Goal: Transaction & Acquisition: Purchase product/service

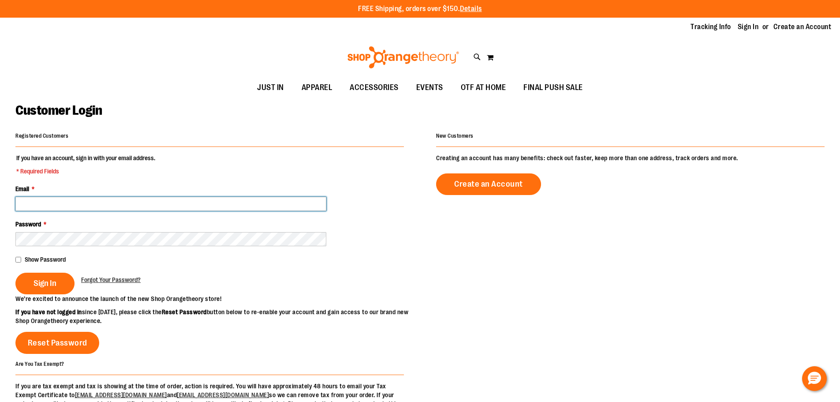
click at [48, 207] on input "Email *" at bounding box center [170, 204] width 311 height 14
type input "**********"
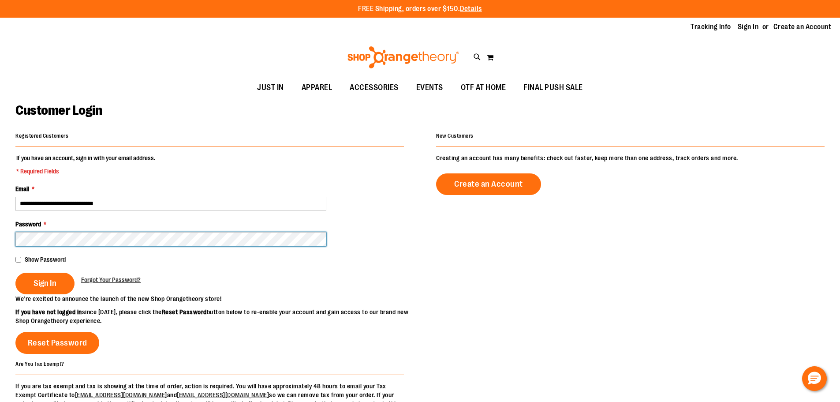
click at [15, 272] on button "Sign In" at bounding box center [44, 283] width 59 height 22
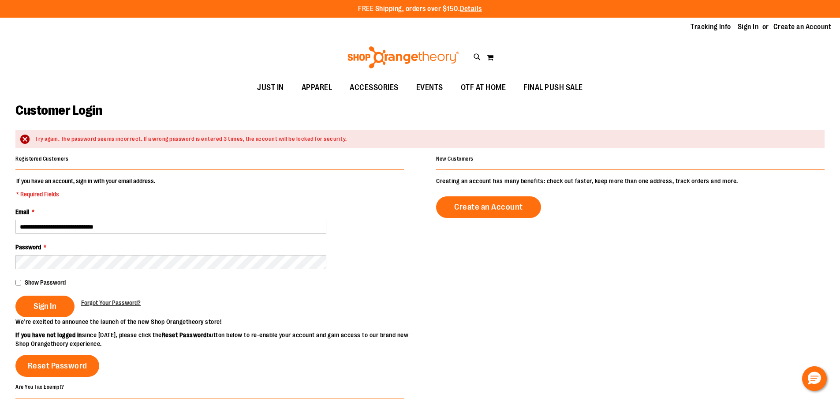
click at [87, 254] on div "Password *" at bounding box center [209, 255] width 388 height 26
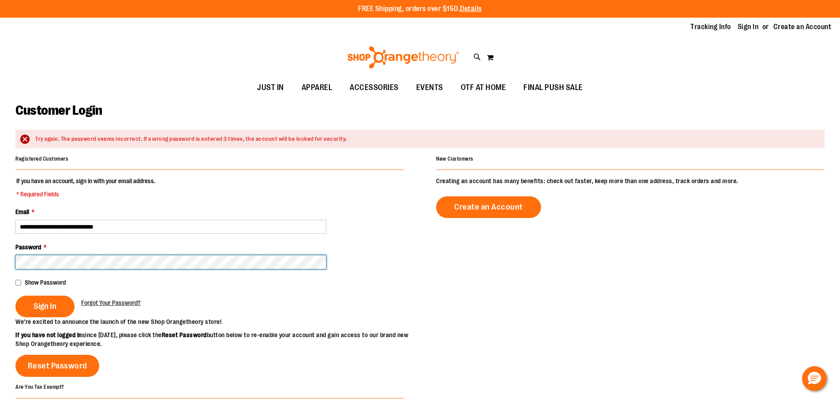
click at [15, 295] on button "Sign In" at bounding box center [44, 306] width 59 height 22
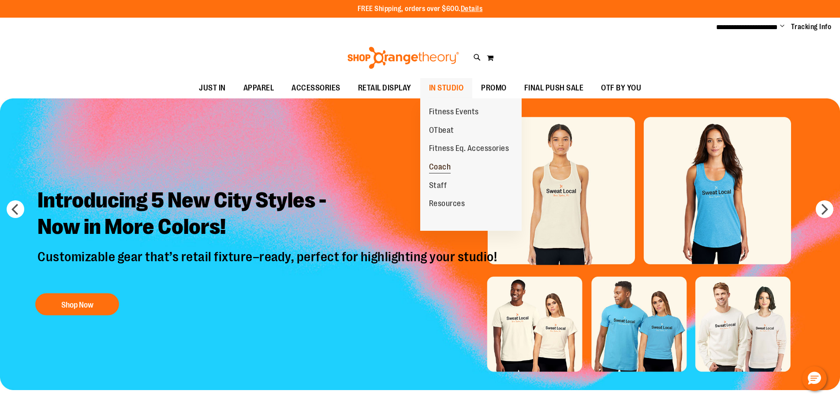
click at [444, 168] on span "Coach" at bounding box center [440, 167] width 22 height 11
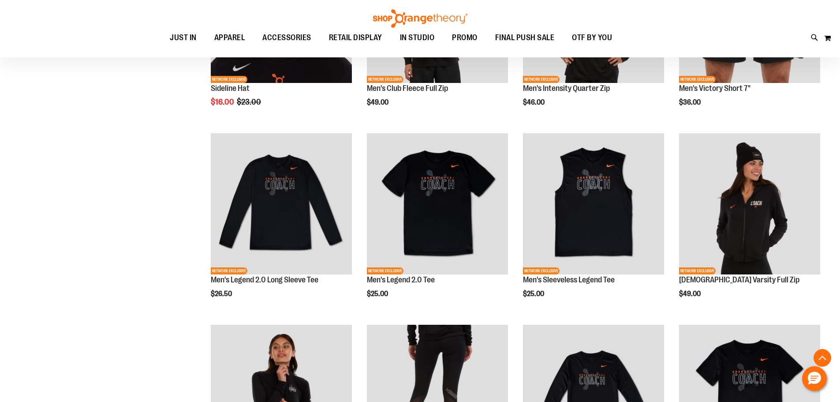
scroll to position [264, 0]
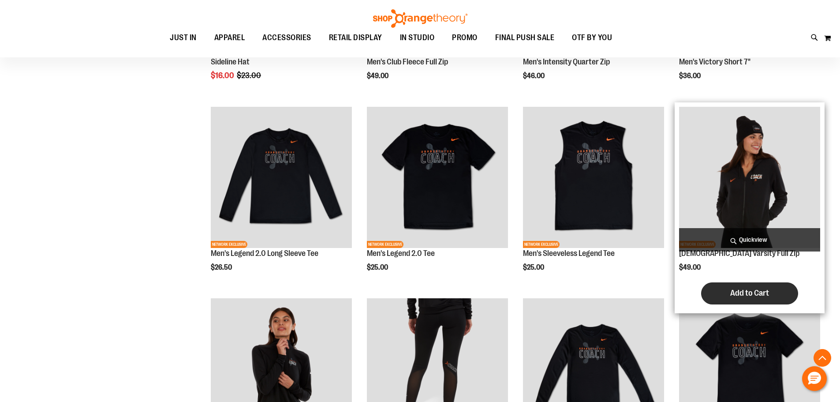
click at [758, 290] on span "Add to Cart" at bounding box center [749, 293] width 39 height 10
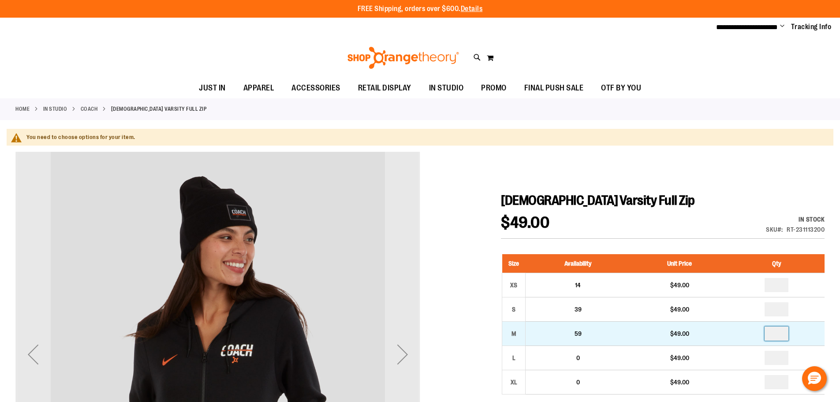
click at [781, 333] on input "*" at bounding box center [776, 333] width 24 height 14
type input "*"
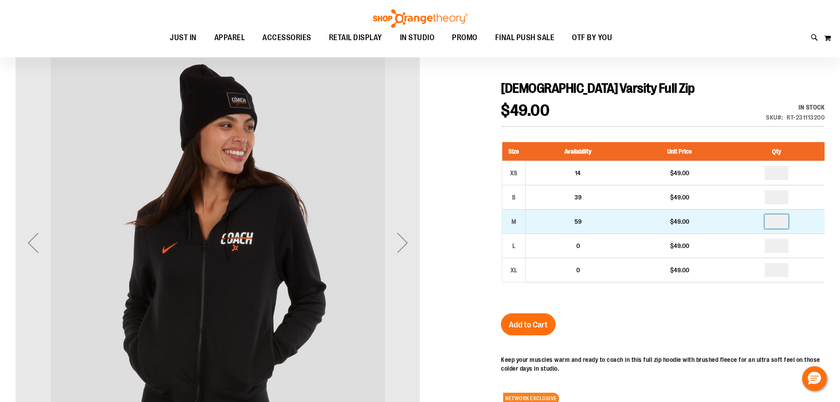
scroll to position [112, 0]
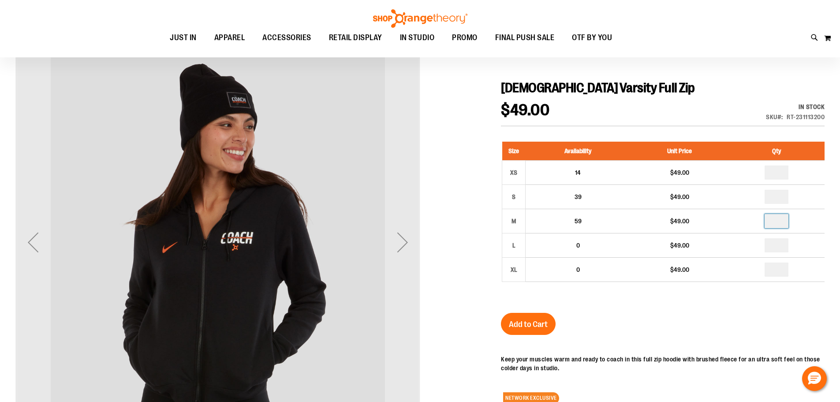
click at [611, 342] on div "[DEMOGRAPHIC_DATA] Varsity Full Zip $49.00 In stock Only %1 left SKU RT-2311132…" at bounding box center [663, 310] width 324 height 460
click at [538, 329] on button "Add to Cart" at bounding box center [528, 323] width 55 height 22
drag, startPoint x: 538, startPoint y: 329, endPoint x: 475, endPoint y: 167, distance: 174.3
click at [475, 167] on div at bounding box center [419, 290] width 809 height 500
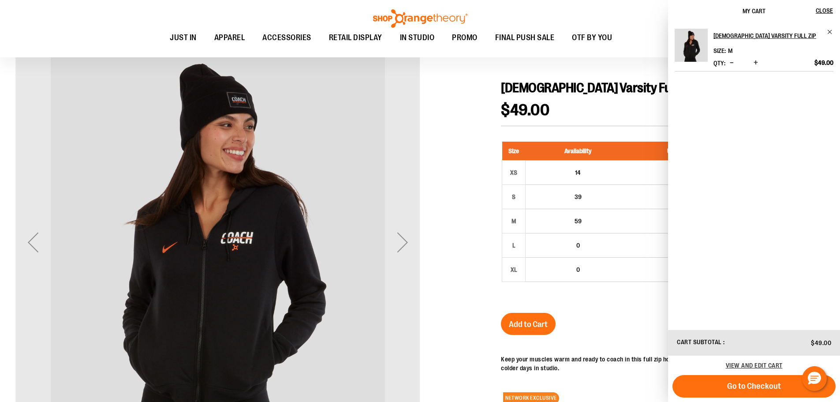
click at [466, 141] on div at bounding box center [419, 290] width 809 height 500
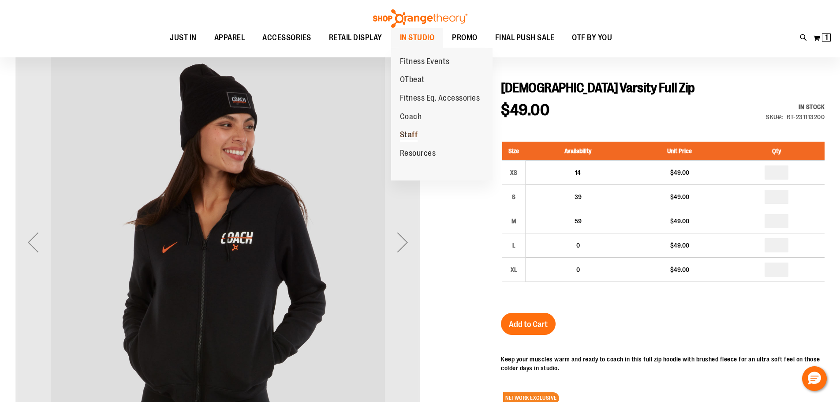
click at [417, 130] on link "Staff" at bounding box center [409, 135] width 36 height 19
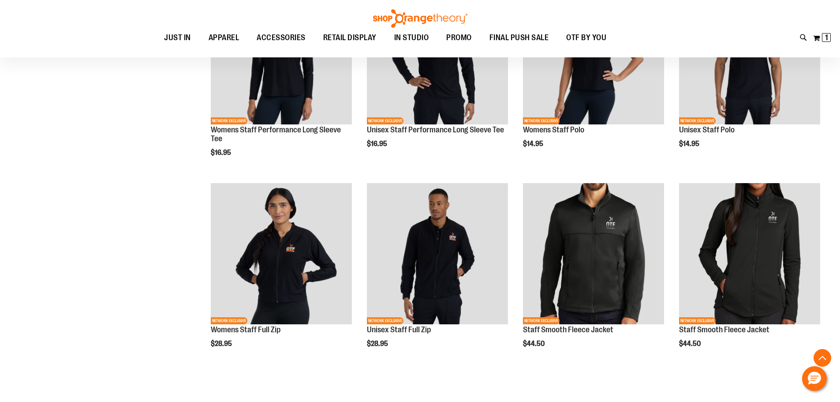
scroll to position [299, 0]
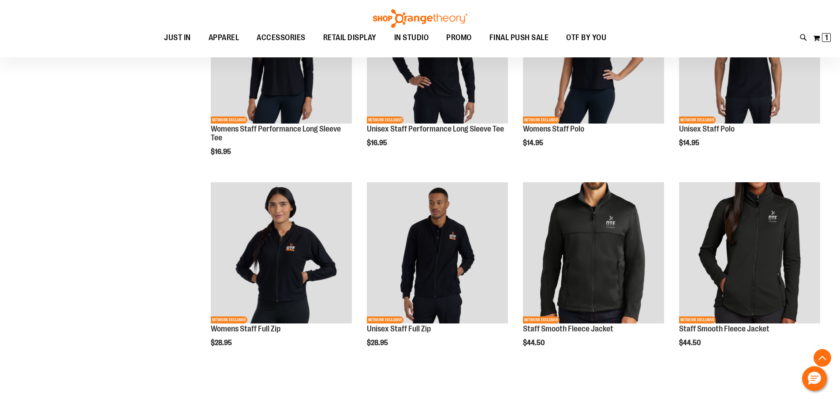
scroll to position [123, 0]
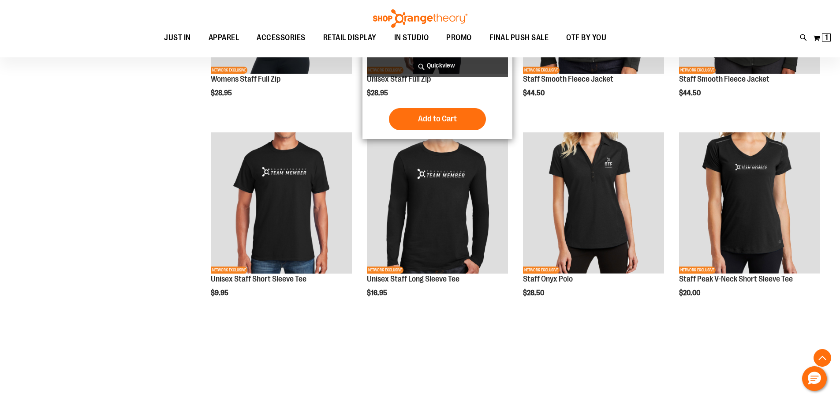
scroll to position [564, 0]
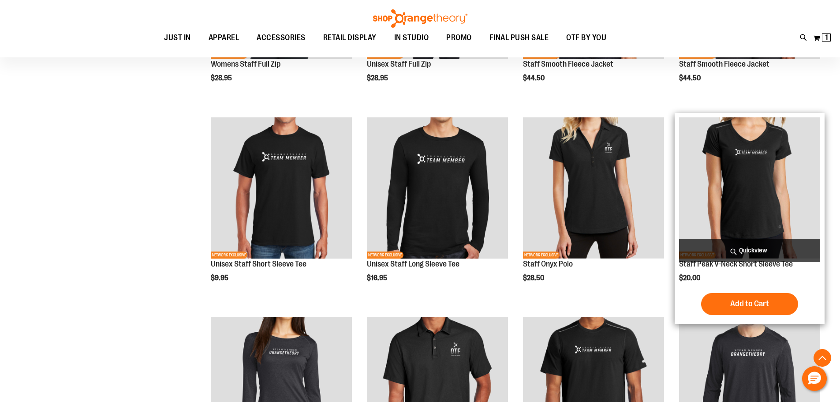
click at [774, 161] on img "product" at bounding box center [749, 187] width 141 height 141
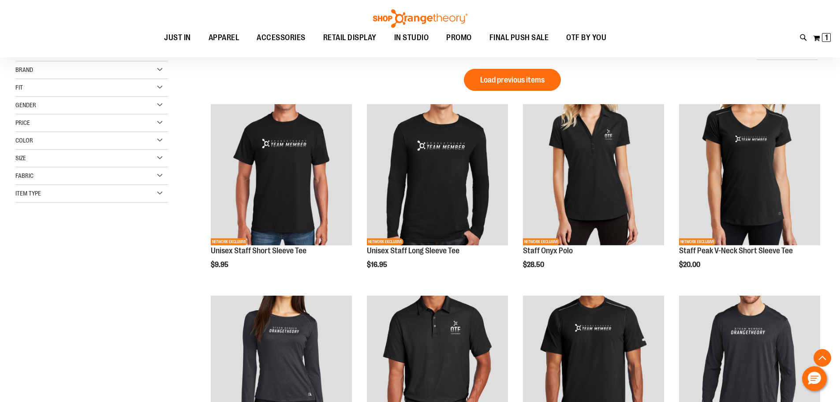
scroll to position [176, 0]
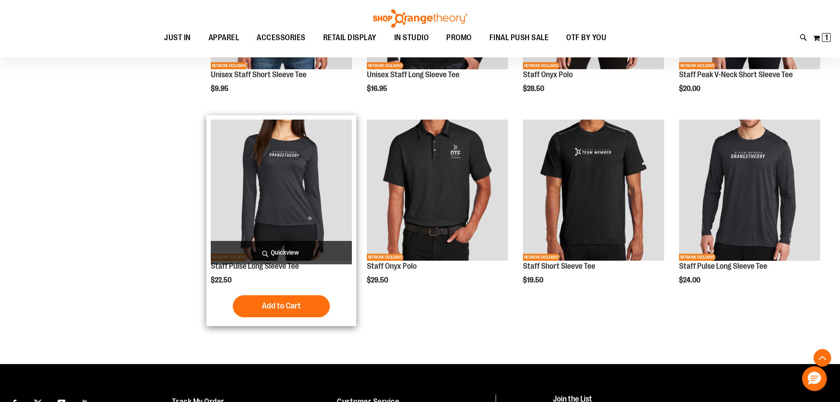
click at [261, 192] on img "product" at bounding box center [281, 189] width 141 height 141
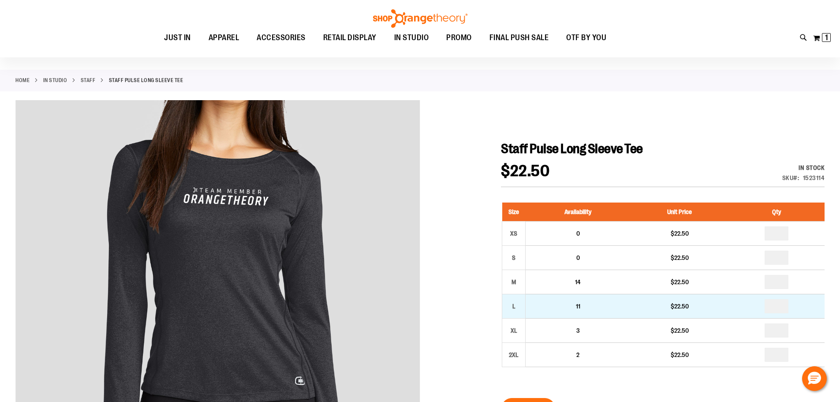
scroll to position [88, 0]
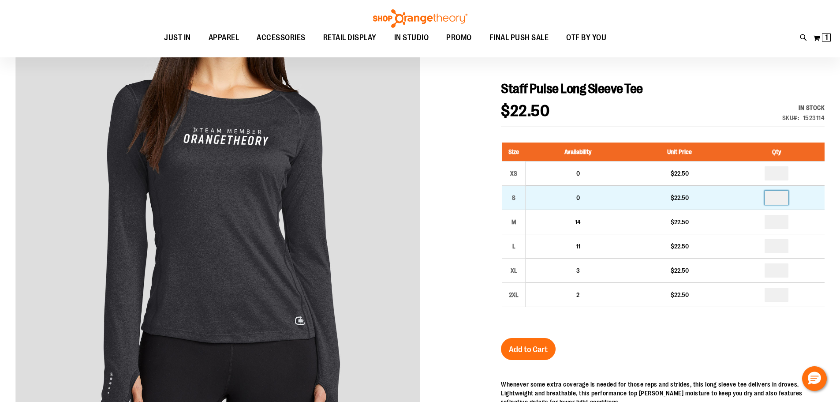
click at [784, 197] on input "number" at bounding box center [776, 197] width 24 height 14
type input "*"
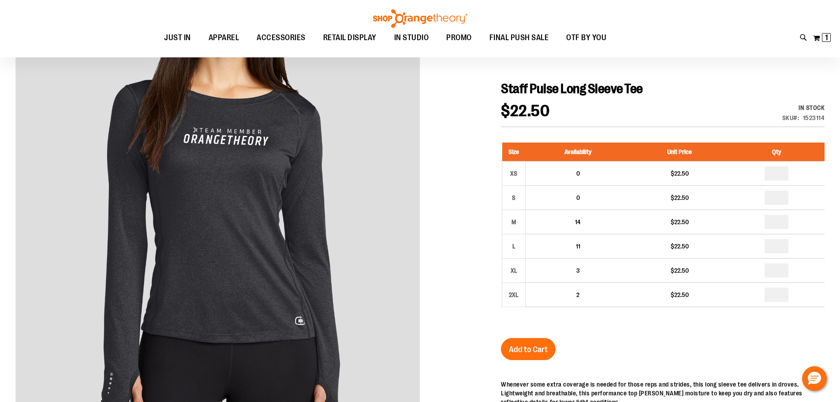
click at [677, 357] on div "Staff Pulse Long Sleeve Tee $22.50 In stock Only %1 left SKU 1523114 Size Avail…" at bounding box center [663, 323] width 324 height 484
click at [536, 345] on span "Add to Cart" at bounding box center [528, 349] width 39 height 10
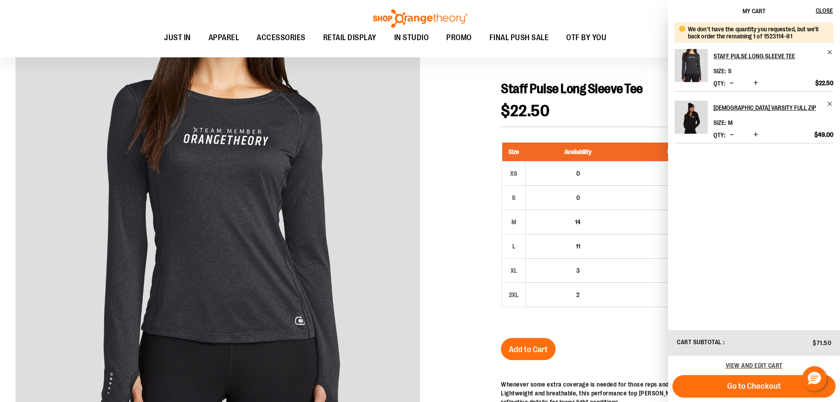
click at [470, 198] on div at bounding box center [419, 302] width 809 height 524
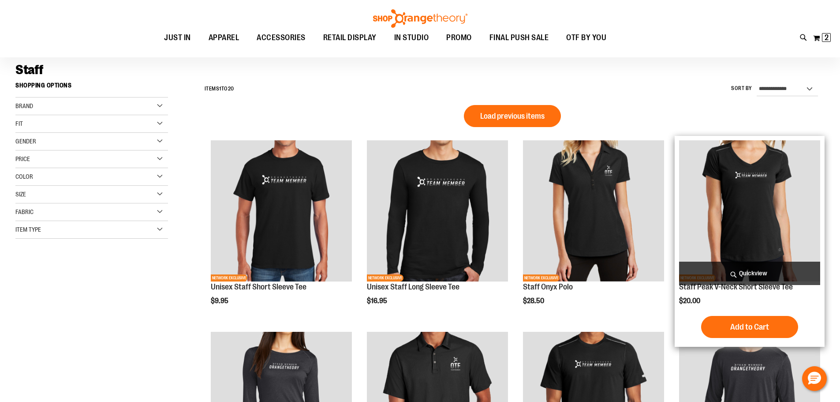
scroll to position [57, 0]
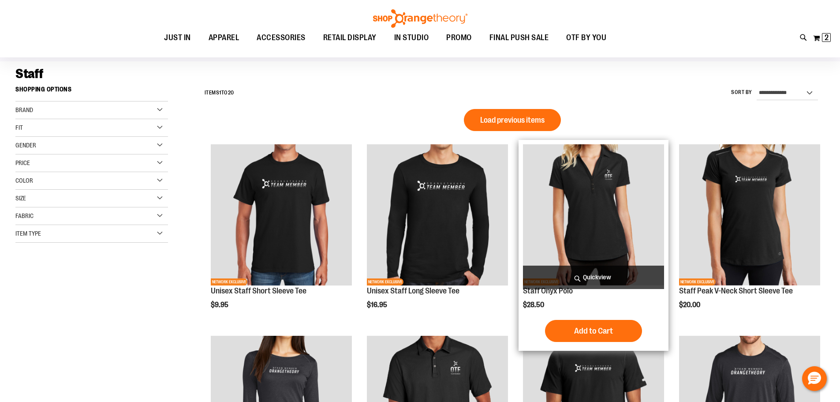
click at [521, 124] on span "Load previous items" at bounding box center [512, 119] width 64 height 9
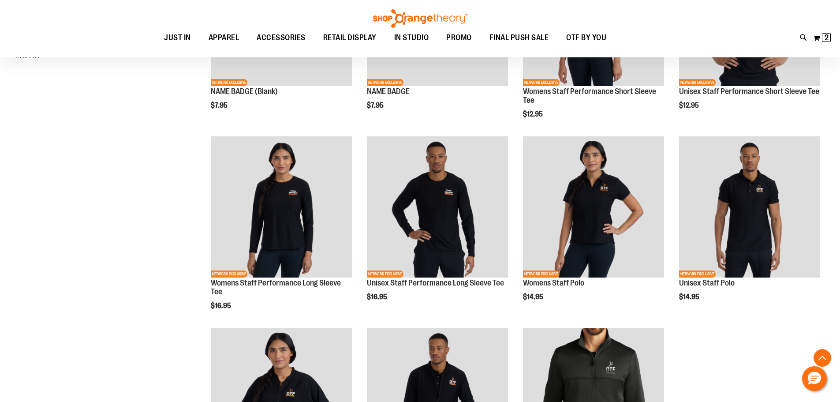
scroll to position [322, 0]
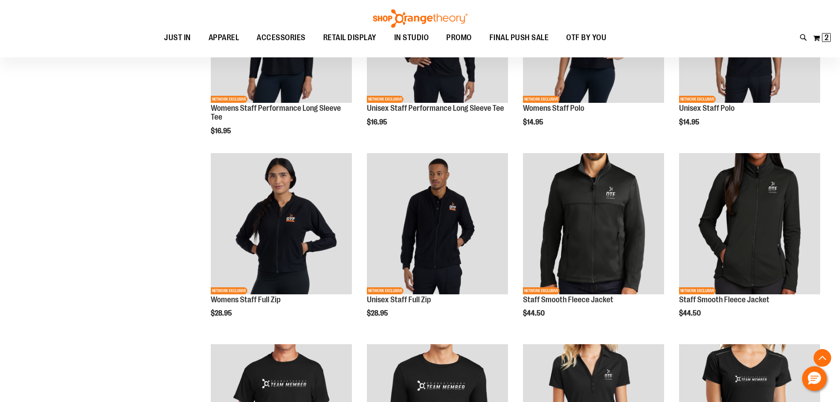
scroll to position [454, 0]
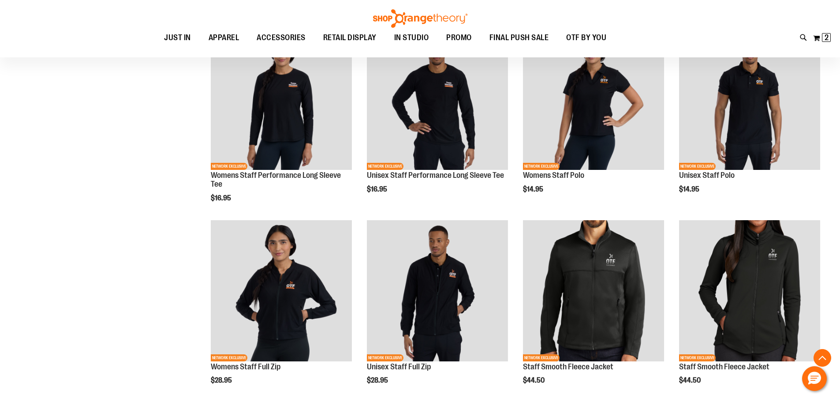
scroll to position [278, 0]
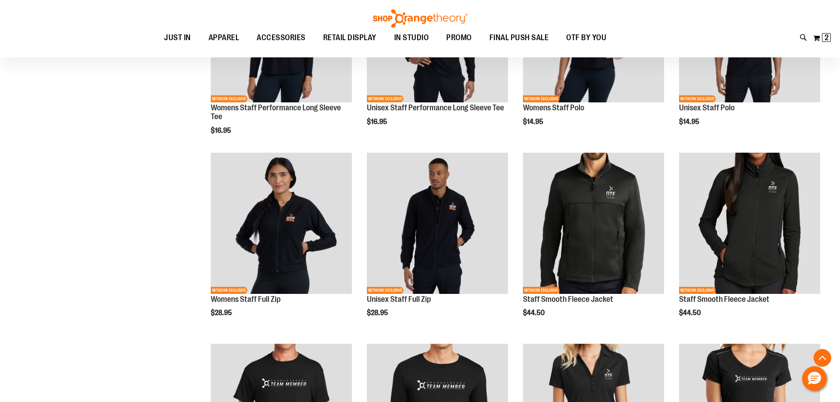
scroll to position [410, 0]
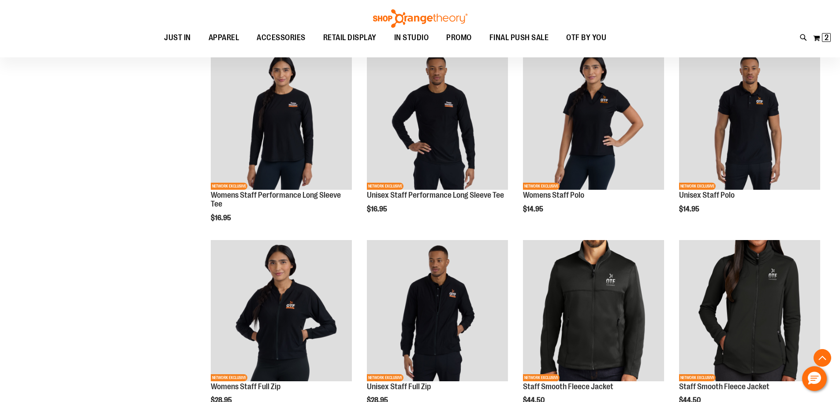
scroll to position [322, 0]
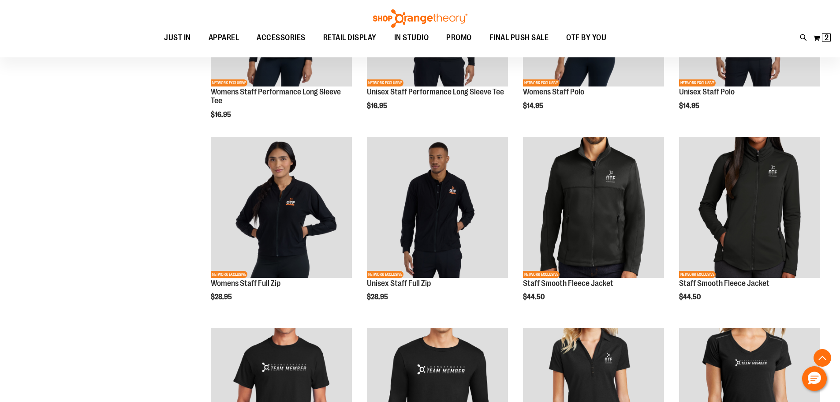
scroll to position [410, 0]
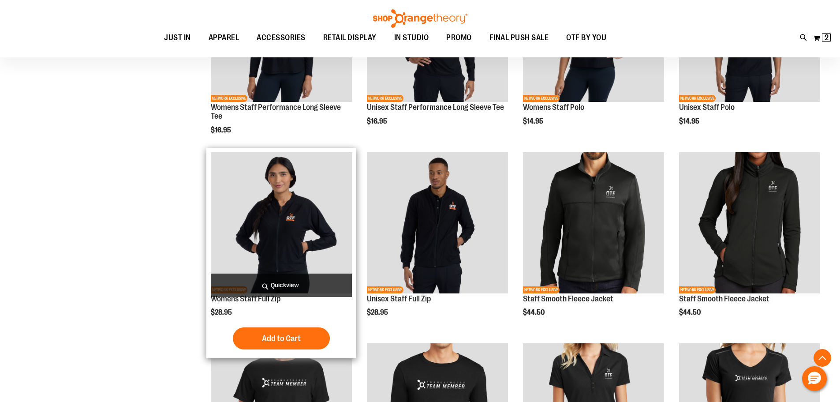
click at [268, 209] on img "product" at bounding box center [281, 222] width 141 height 141
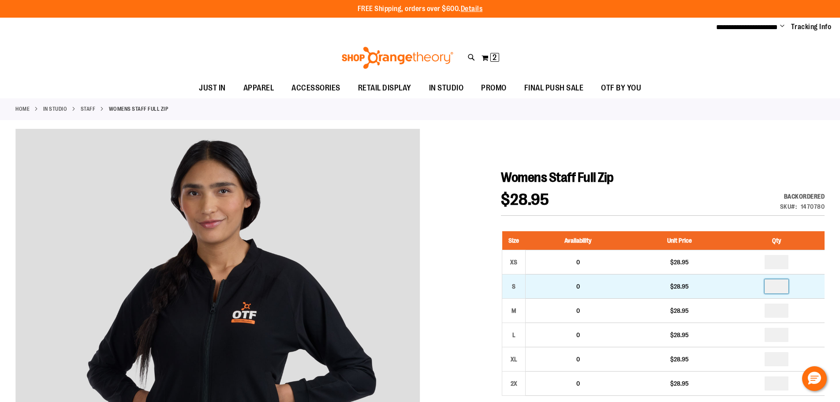
click at [777, 286] on input "number" at bounding box center [776, 286] width 24 height 14
type input "*"
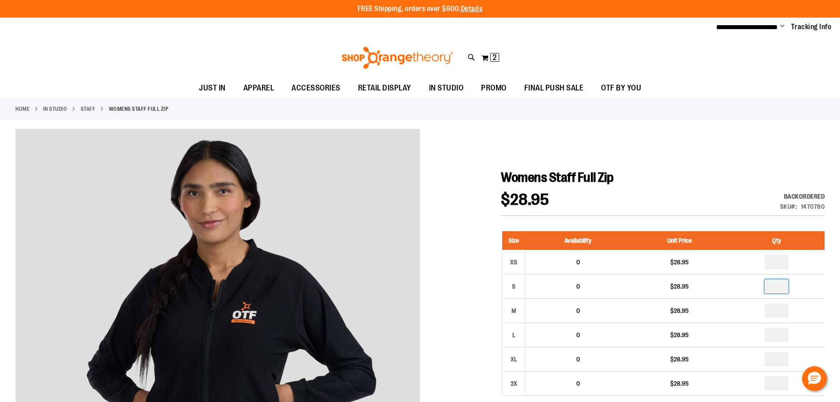
click at [639, 200] on div "$28.95 Backordered Only %1 left SKU 1470780" at bounding box center [663, 204] width 324 height 24
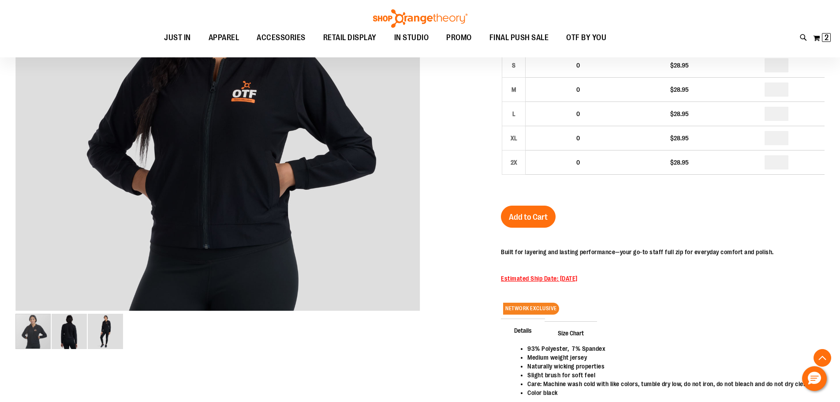
scroll to position [176, 0]
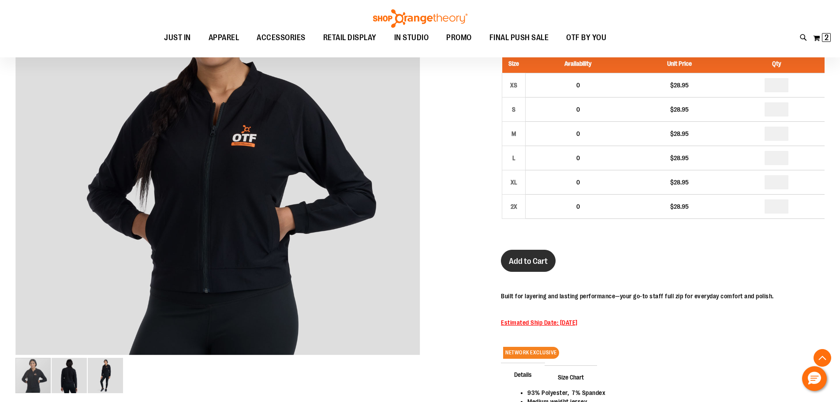
click at [522, 264] on span "Add to Cart" at bounding box center [528, 261] width 39 height 10
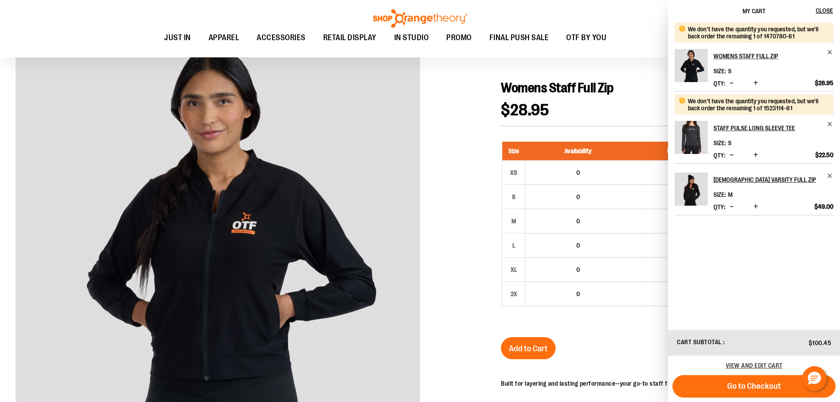
scroll to position [88, 0]
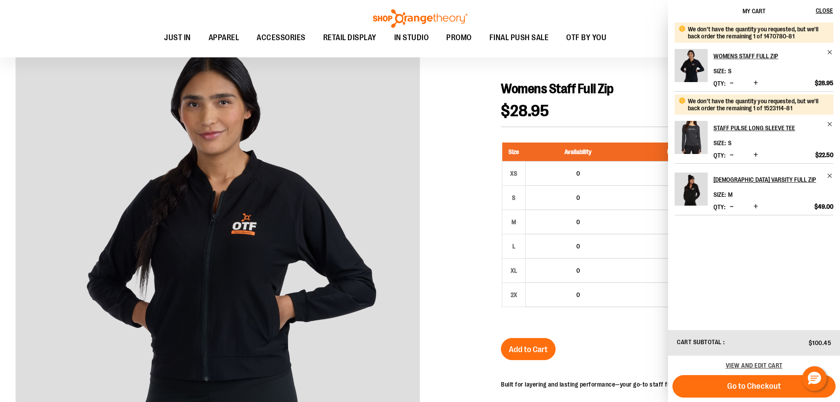
click at [729, 82] on span "Decrease product quantity" at bounding box center [731, 82] width 4 height 9
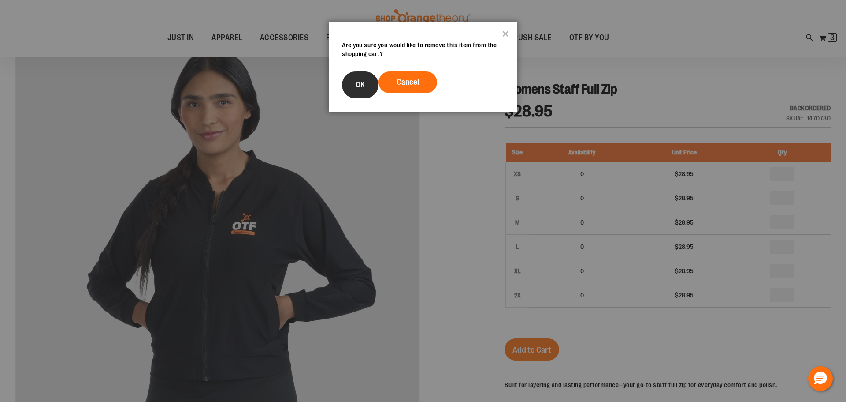
click at [366, 84] on button "OK" at bounding box center [360, 84] width 37 height 27
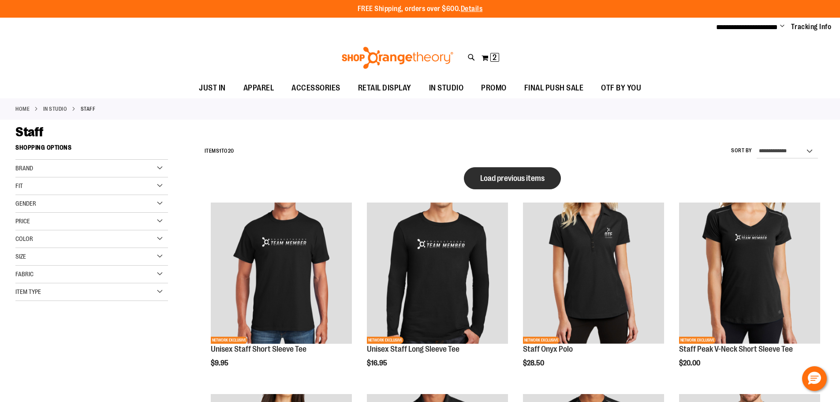
click at [516, 172] on button "Load previous items" at bounding box center [512, 178] width 97 height 22
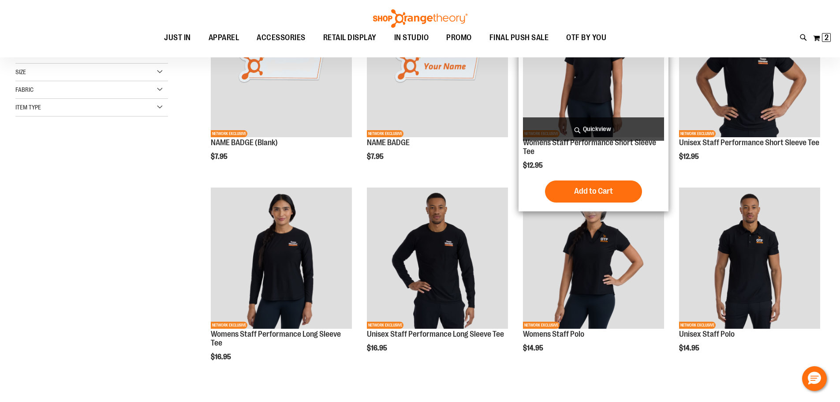
scroll to position [44, 0]
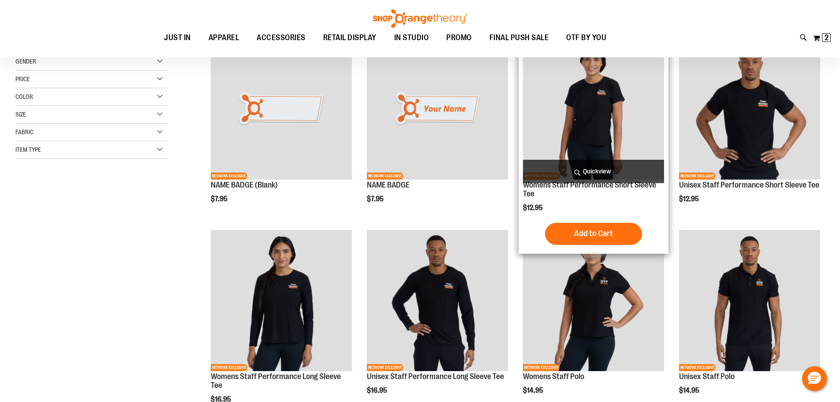
click at [584, 123] on img "product" at bounding box center [593, 108] width 141 height 141
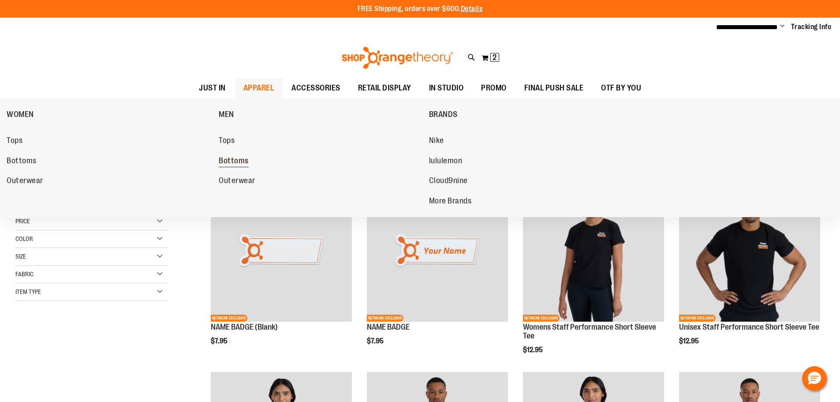
scroll to position [44, 0]
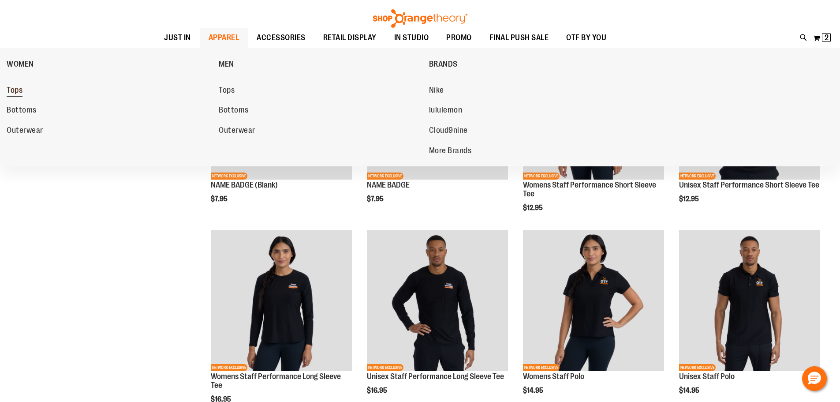
click at [12, 92] on span "Tops" at bounding box center [15, 91] width 16 height 11
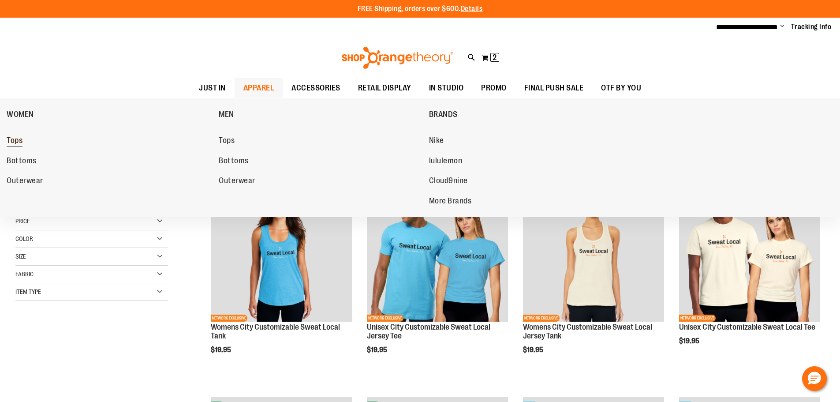
click at [16, 142] on span "Tops" at bounding box center [15, 141] width 16 height 11
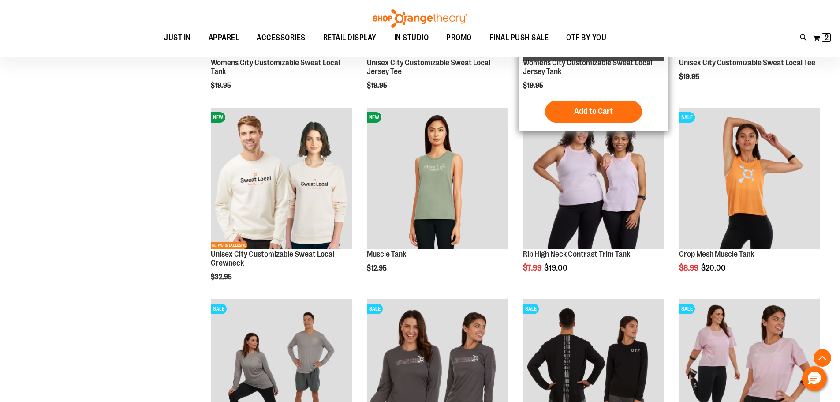
scroll to position [264, 0]
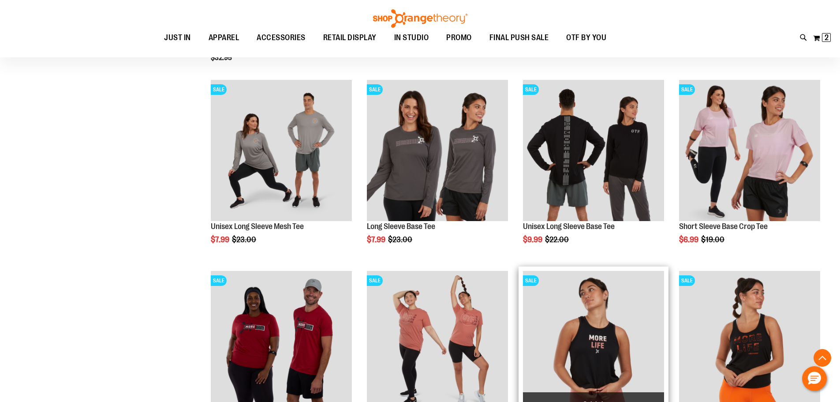
scroll to position [484, 0]
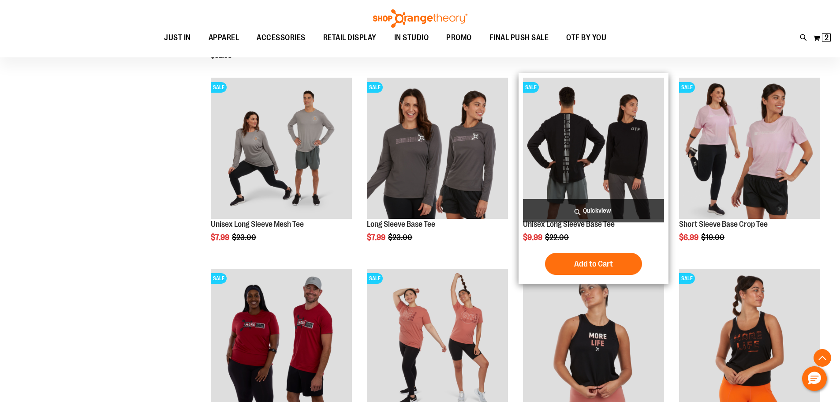
click at [572, 128] on img "product" at bounding box center [593, 148] width 141 height 141
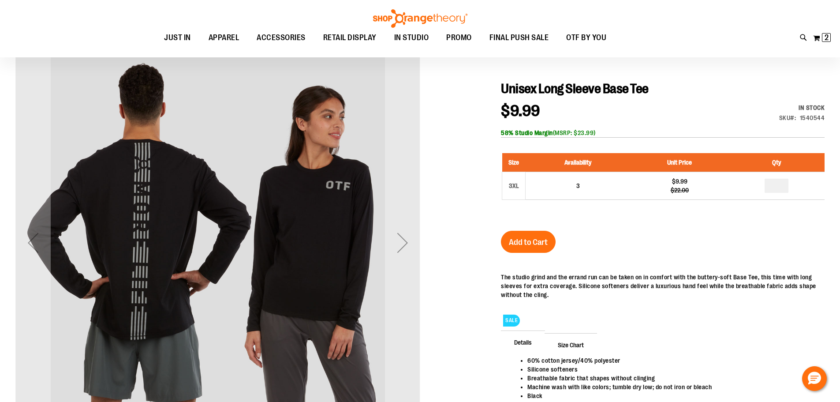
scroll to position [88, 0]
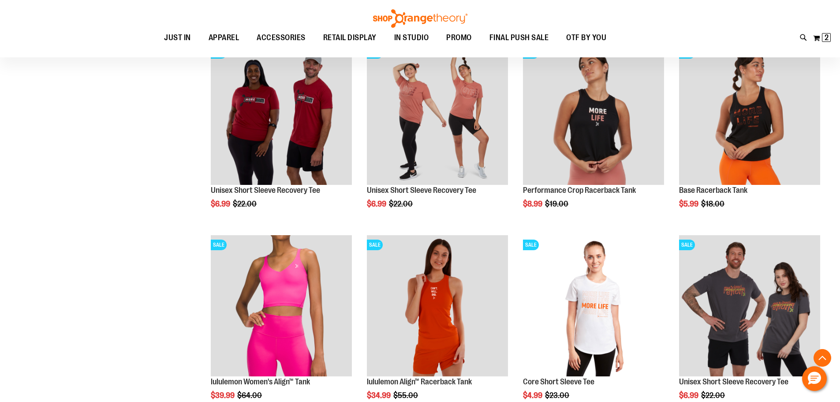
scroll to position [617, 0]
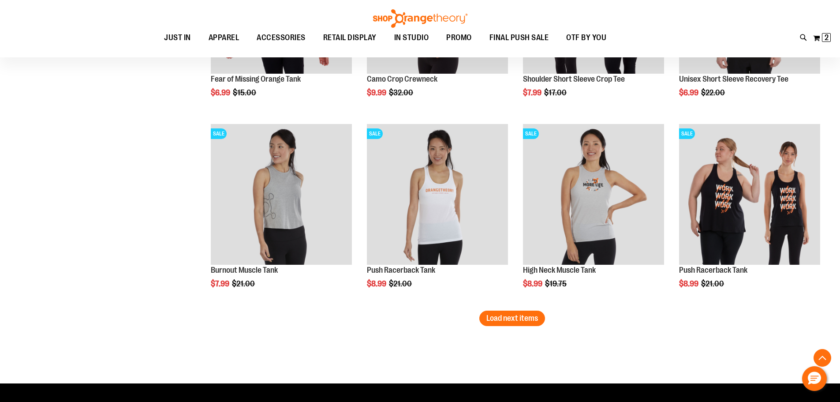
scroll to position [1495, 0]
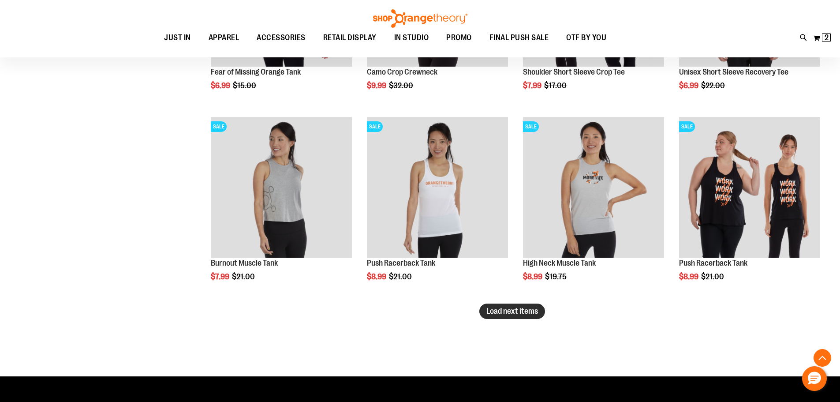
click at [507, 304] on button "Load next items" at bounding box center [512, 310] width 66 height 15
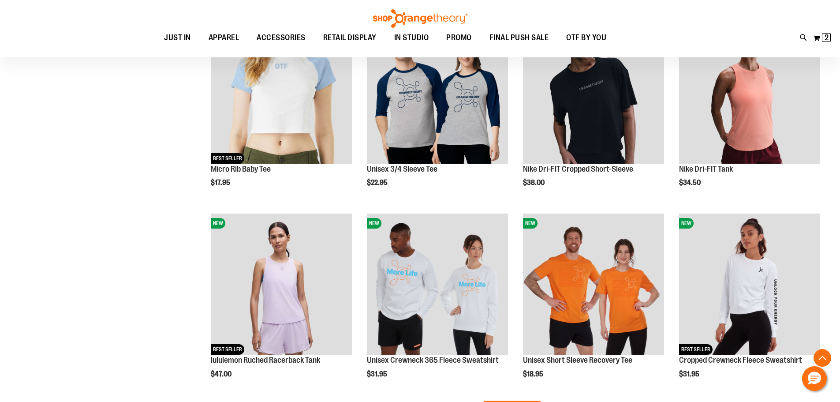
scroll to position [2023, 0]
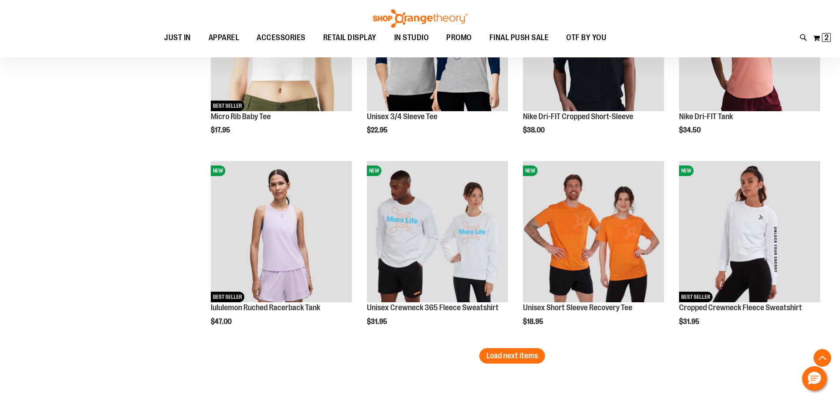
click at [524, 359] on span "Load next items" at bounding box center [512, 355] width 52 height 9
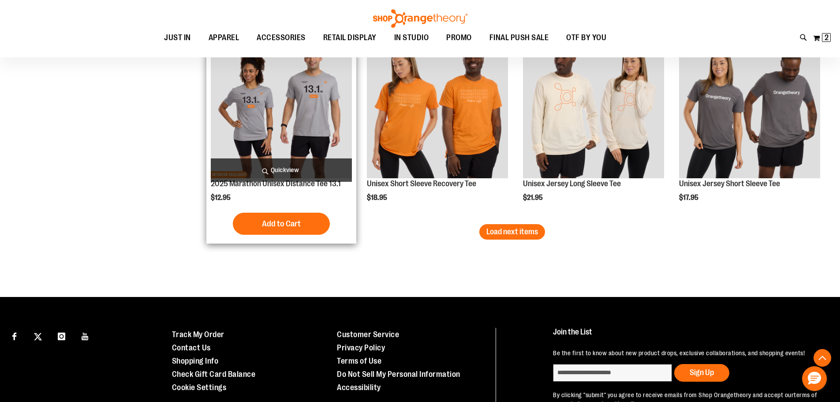
scroll to position [2729, 0]
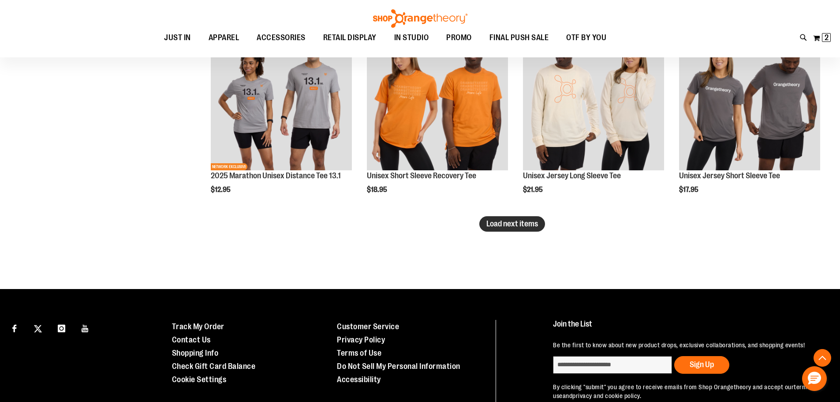
click at [535, 227] on span "Load next items" at bounding box center [512, 223] width 52 height 9
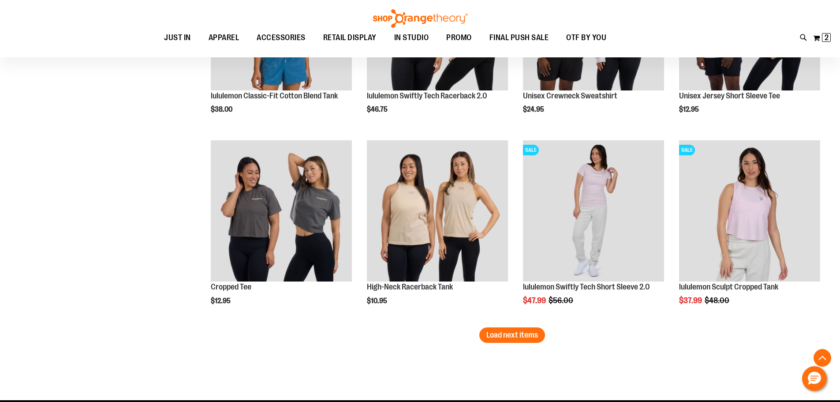
scroll to position [3257, 0]
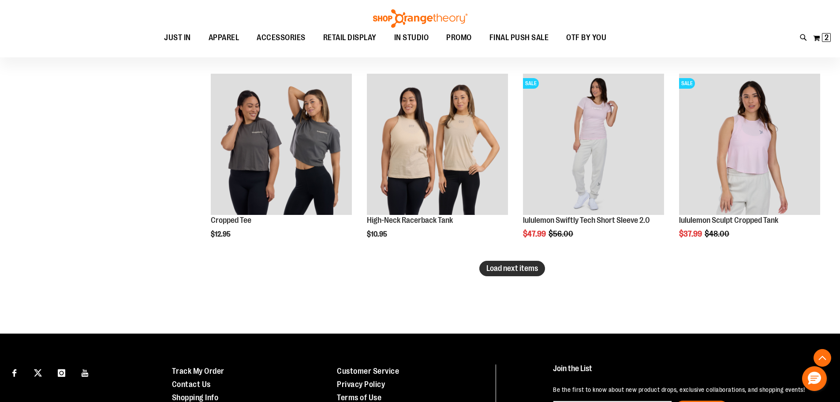
click at [528, 269] on span "Load next items" at bounding box center [512, 268] width 52 height 9
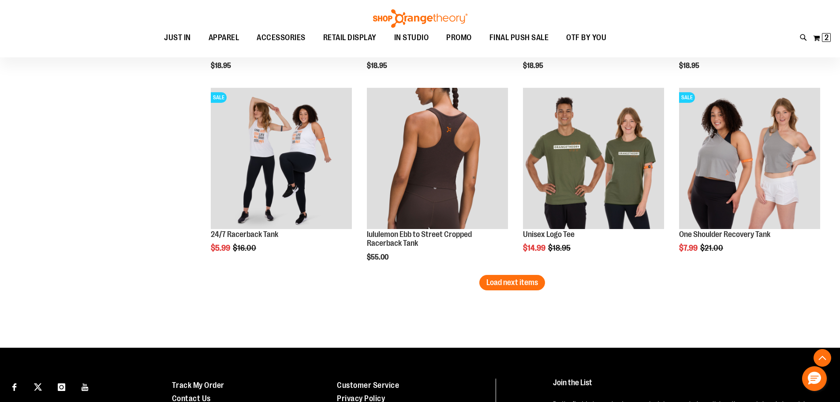
scroll to position [3830, 0]
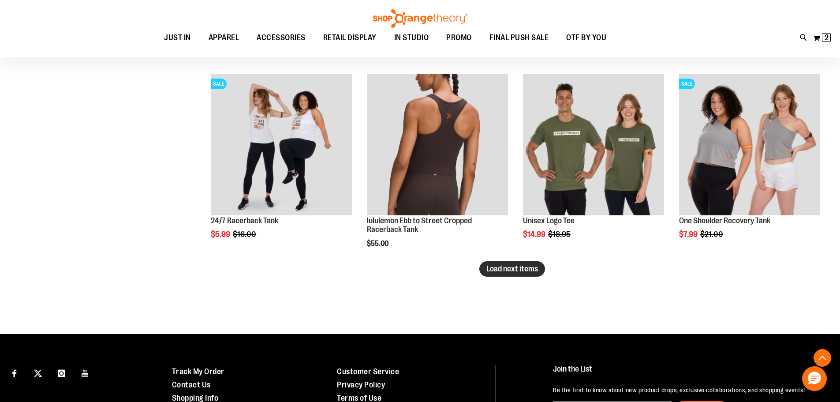
click at [531, 269] on span "Load next items" at bounding box center [512, 268] width 52 height 9
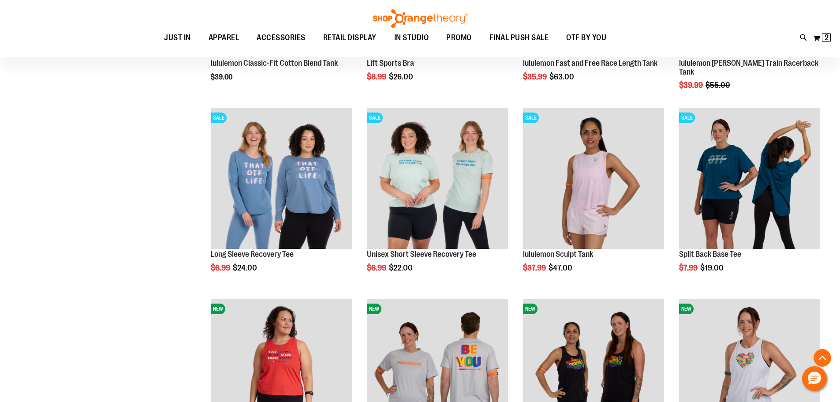
scroll to position [4183, 0]
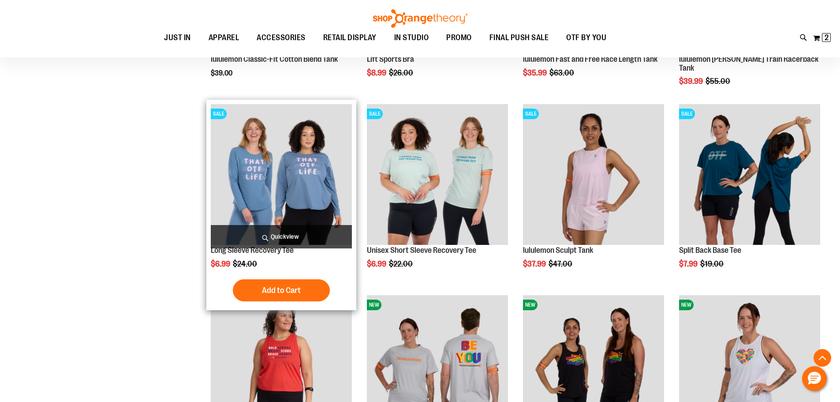
click at [294, 163] on img "product" at bounding box center [281, 174] width 141 height 141
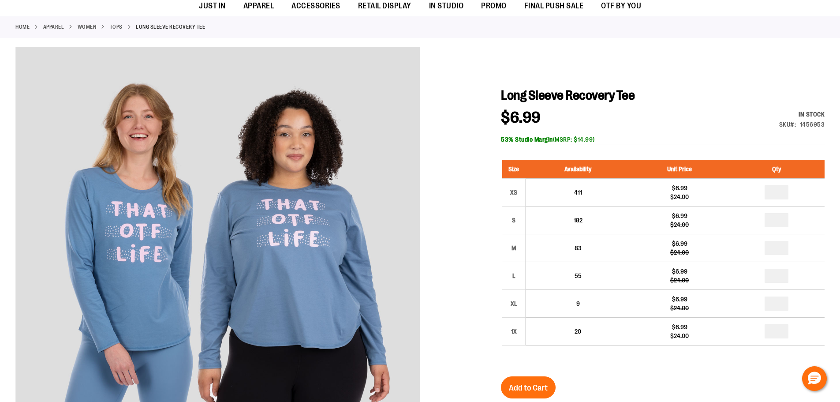
scroll to position [88, 0]
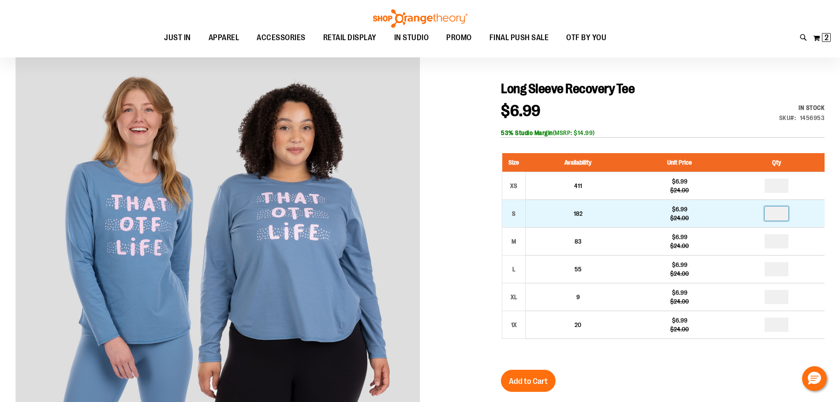
click at [783, 213] on input "number" at bounding box center [776, 213] width 24 height 14
type input "*"
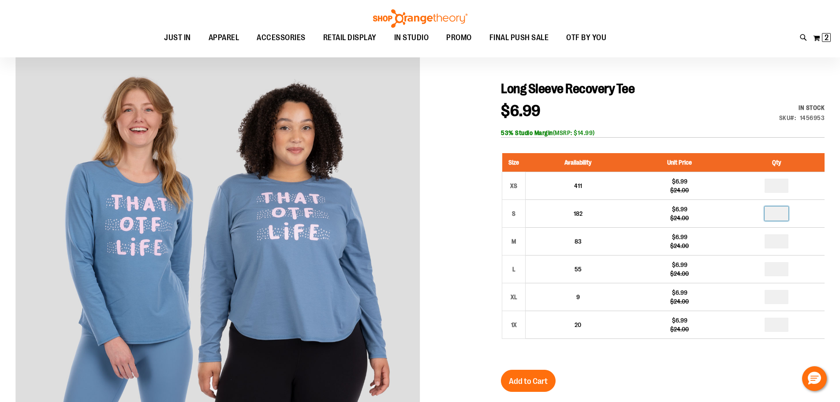
click at [449, 233] on div at bounding box center [419, 307] width 809 height 534
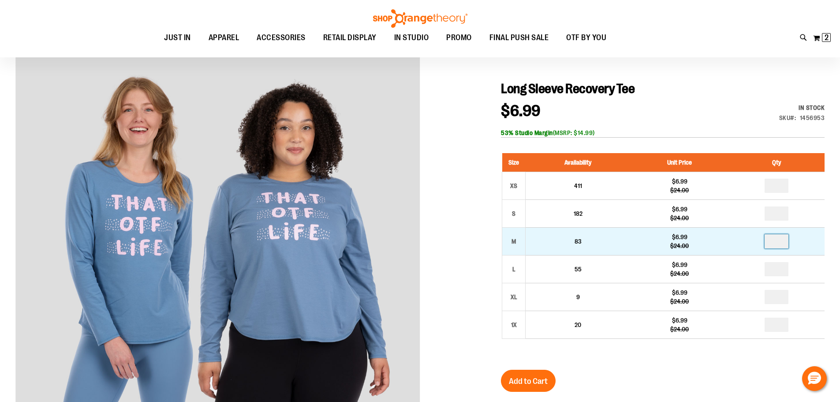
click at [780, 241] on input "number" at bounding box center [776, 241] width 24 height 14
type input "*"
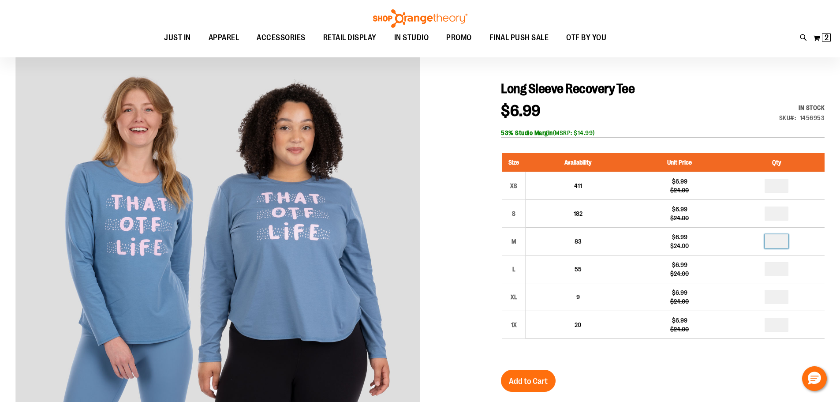
click at [476, 238] on div at bounding box center [419, 307] width 809 height 534
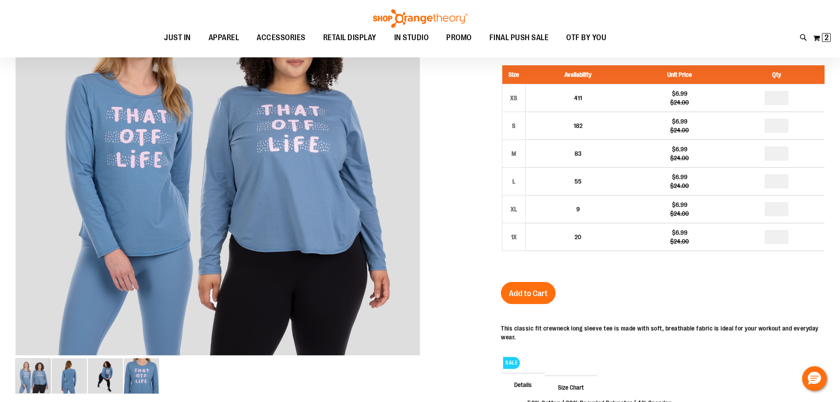
scroll to position [176, 0]
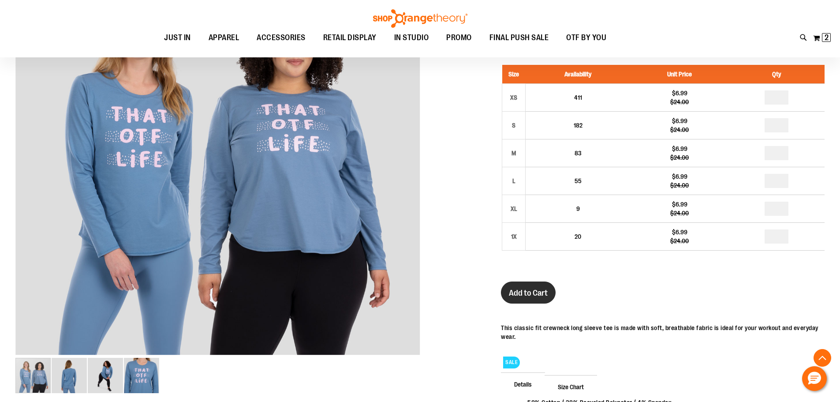
click at [548, 295] on button "Add to Cart" at bounding box center [528, 292] width 55 height 22
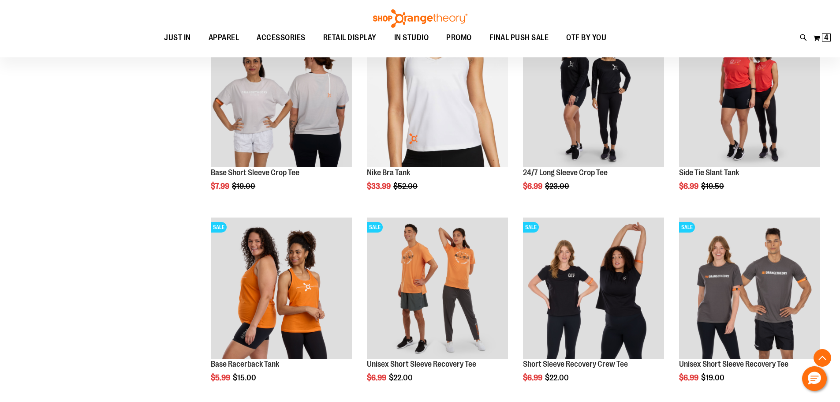
scroll to position [881, 0]
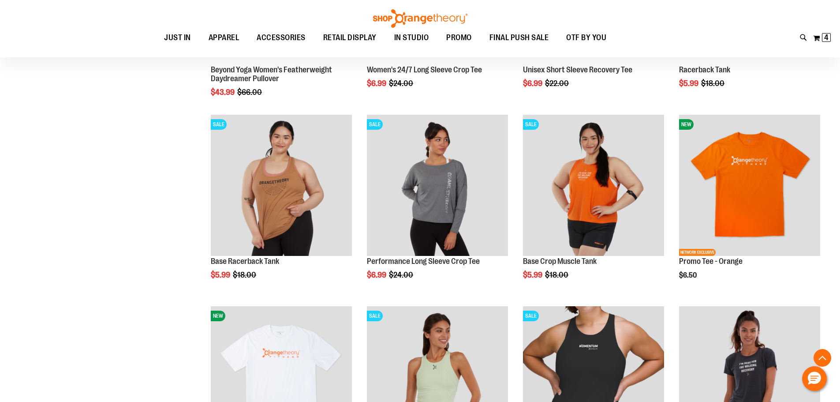
scroll to position [1322, 0]
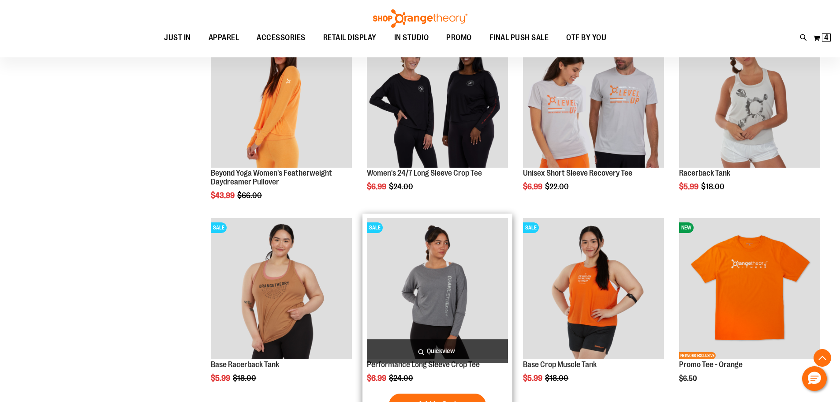
click at [444, 286] on img "product" at bounding box center [437, 288] width 141 height 141
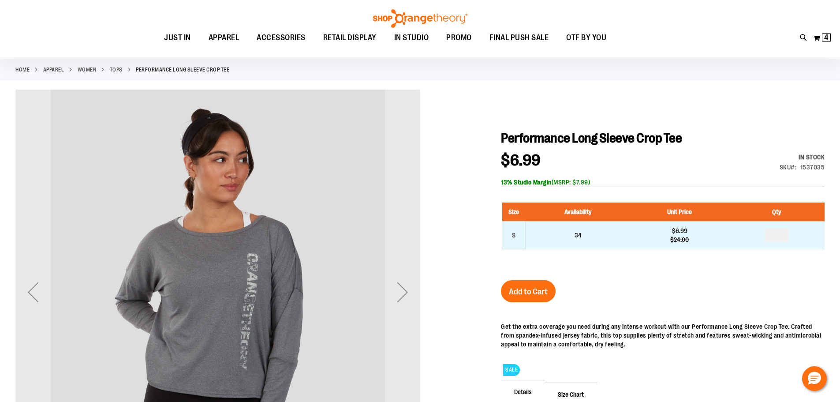
scroll to position [88, 0]
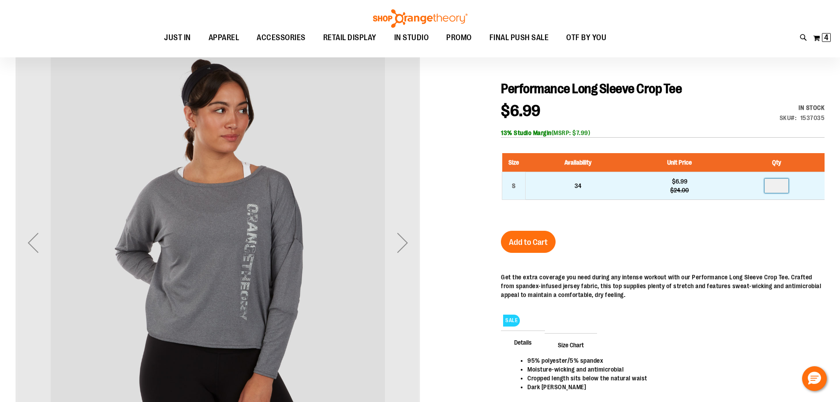
click at [780, 190] on input "number" at bounding box center [776, 185] width 24 height 14
type input "*"
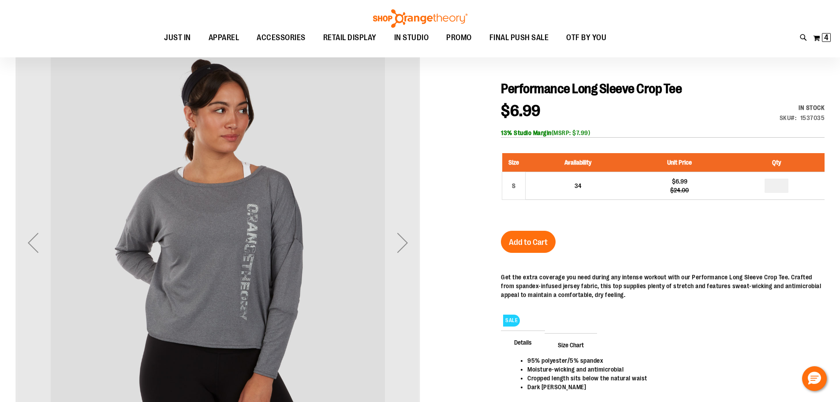
click at [758, 258] on div "Performance Long Sleeve Crop Tee $6.99 Regular Price $24.00 In stock Only %1 le…" at bounding box center [663, 254] width 324 height 346
click at [526, 241] on span "Add to Cart" at bounding box center [528, 242] width 39 height 10
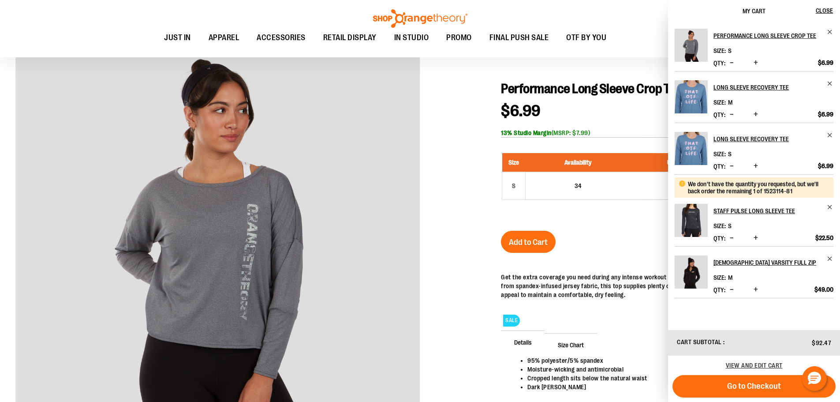
click at [729, 235] on button "Decrease product quantity" at bounding box center [731, 238] width 8 height 9
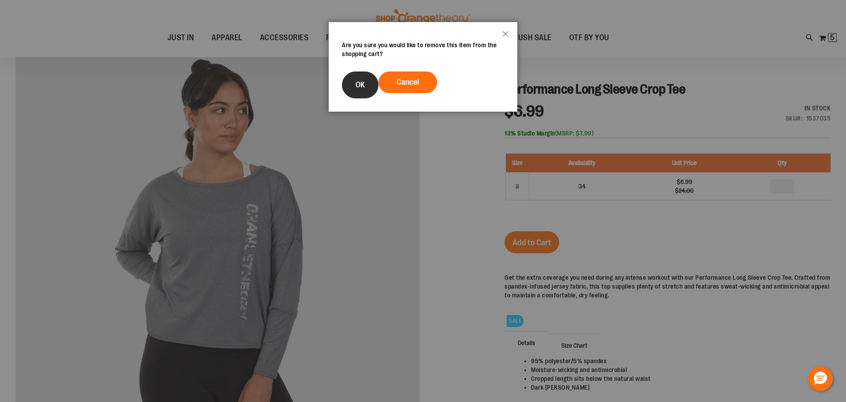
click at [364, 80] on button "OK" at bounding box center [360, 84] width 37 height 27
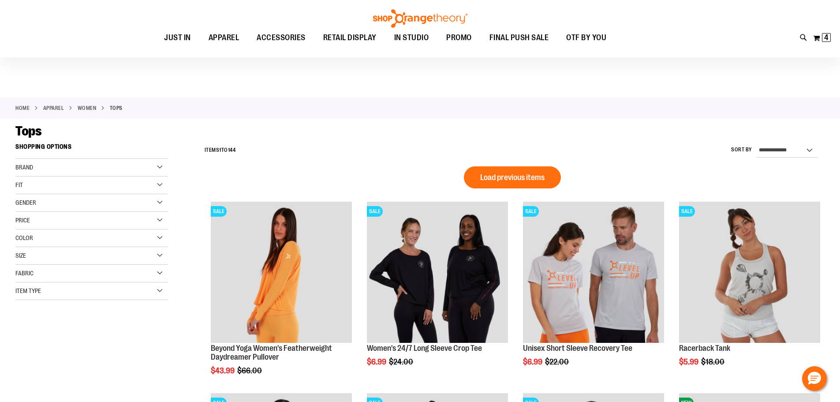
scroll to position [88, 0]
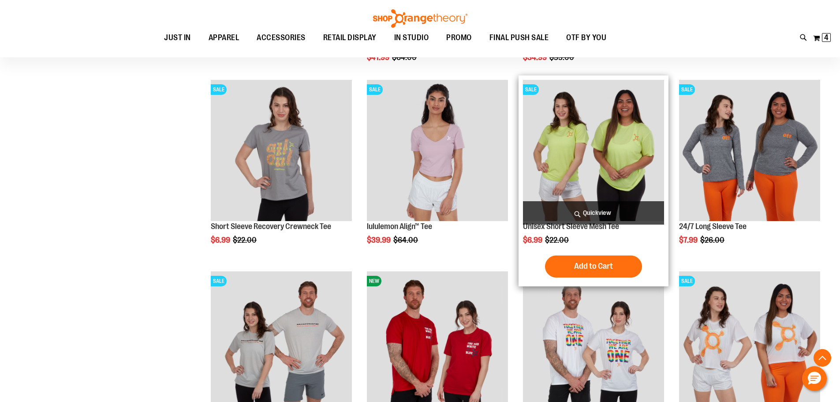
scroll to position [793, 0]
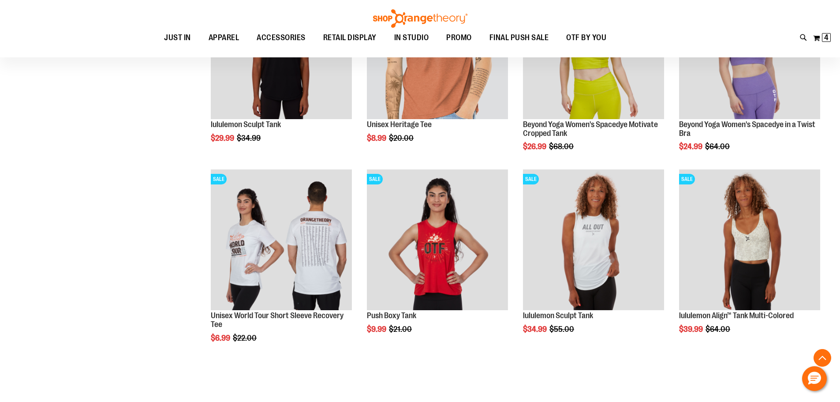
scroll to position [613, 0]
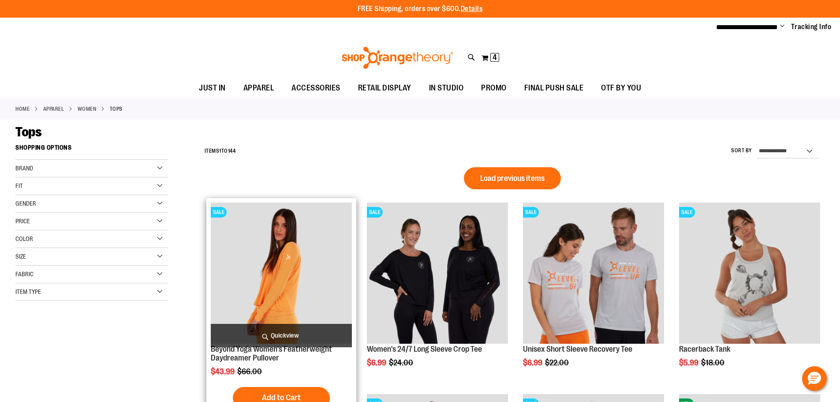
scroll to position [88, 0]
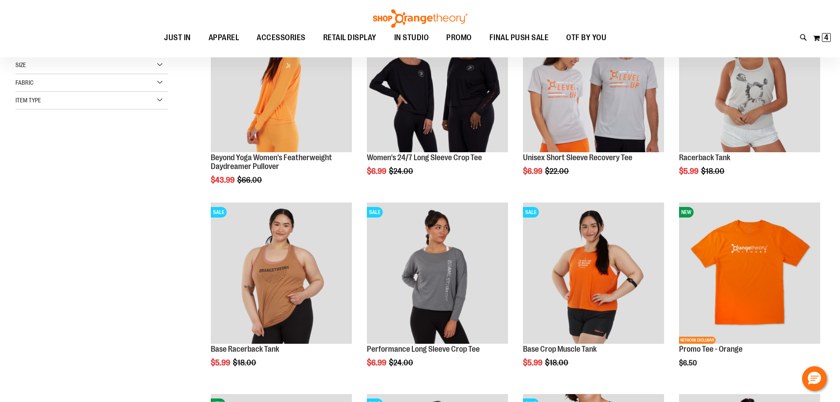
scroll to position [132, 0]
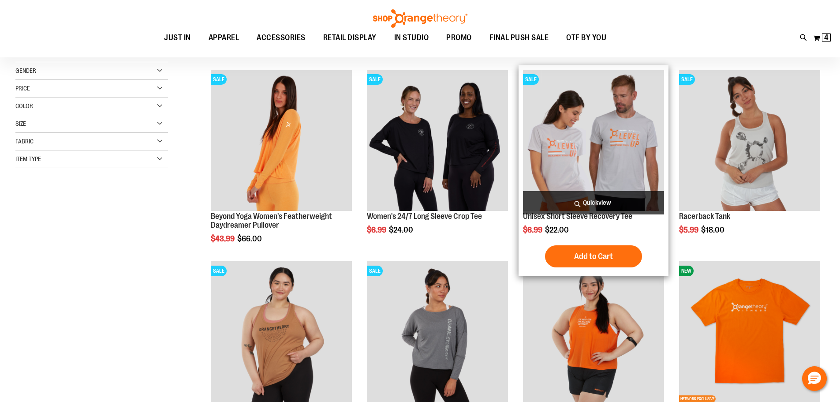
click at [614, 134] on img "product" at bounding box center [593, 140] width 141 height 141
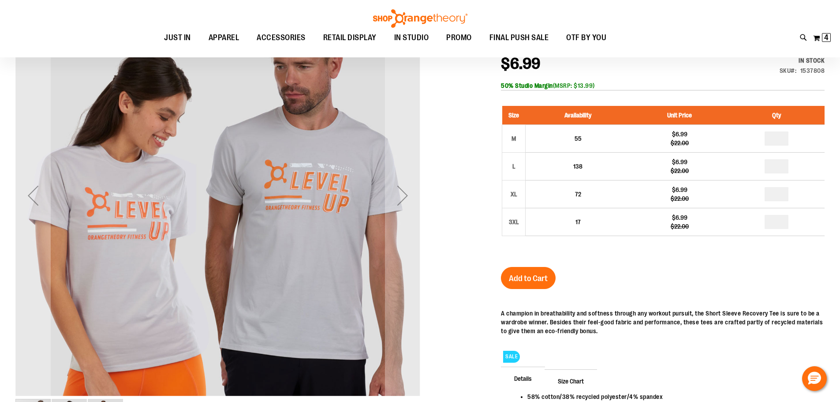
scroll to position [88, 0]
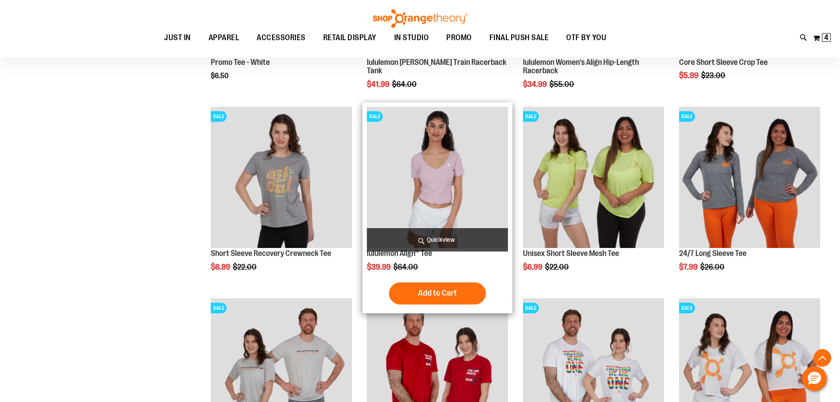
scroll to position [619, 0]
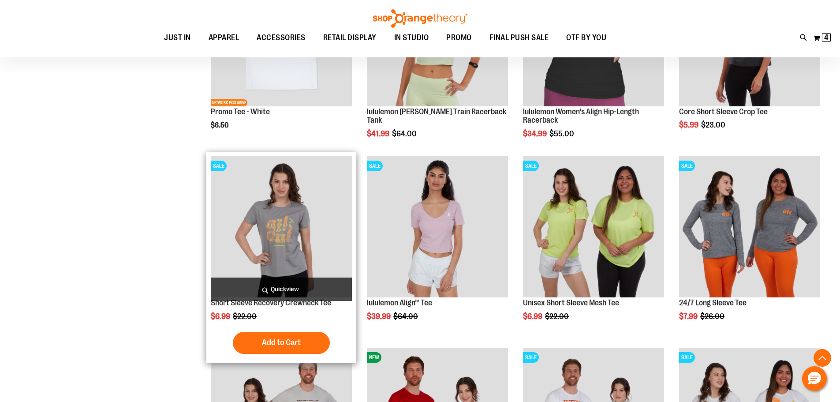
click at [297, 212] on img "product" at bounding box center [281, 226] width 141 height 141
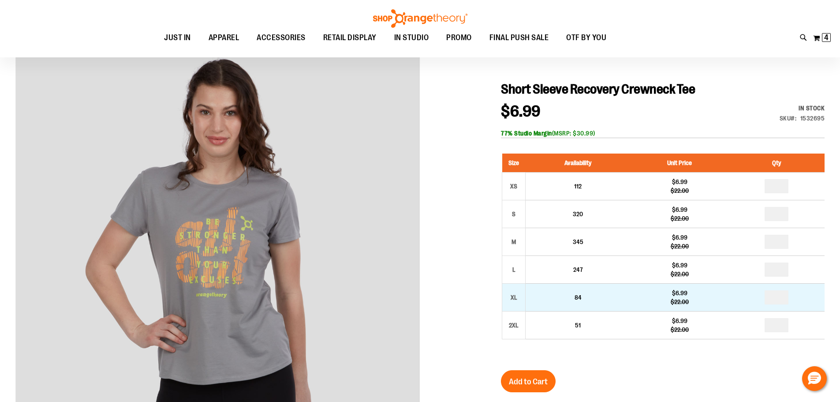
scroll to position [88, 0]
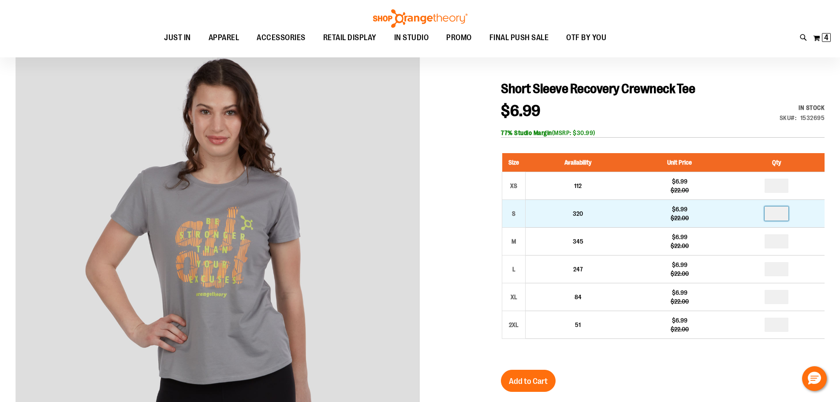
click at [779, 213] on input "number" at bounding box center [776, 213] width 24 height 14
type input "*"
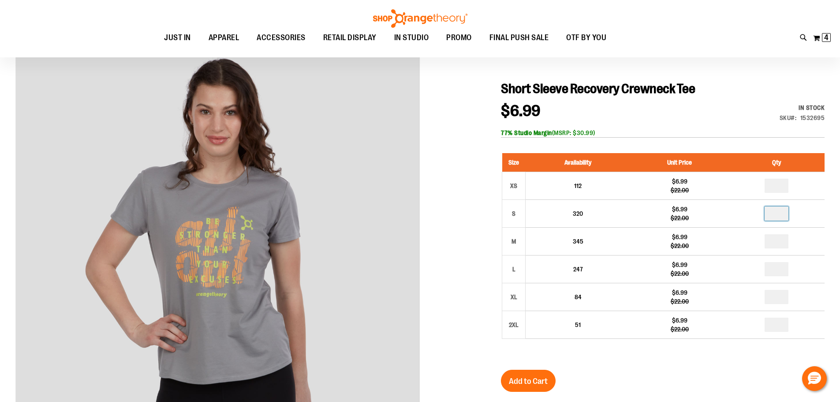
click at [439, 277] on div at bounding box center [419, 298] width 809 height 517
click at [537, 376] on span "Add to Cart" at bounding box center [528, 381] width 39 height 10
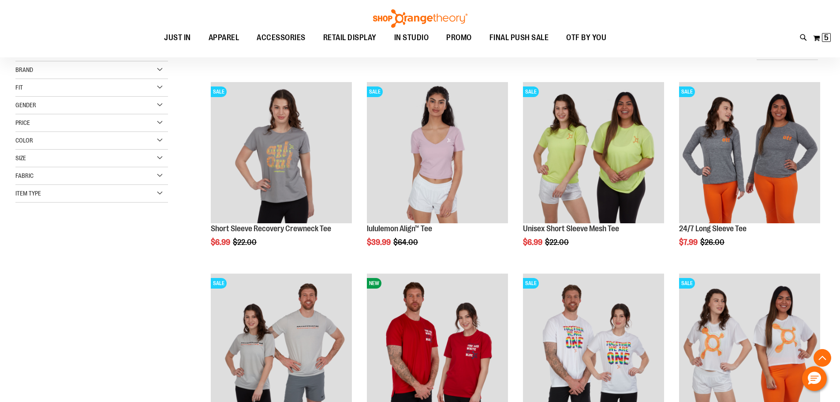
scroll to position [480, 0]
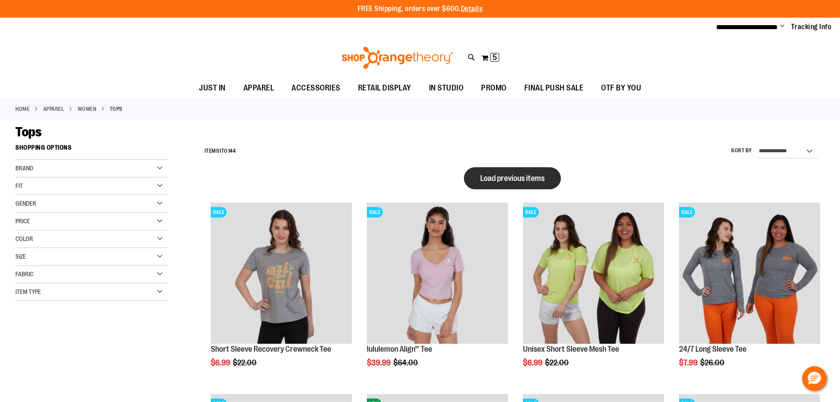
click at [494, 175] on span "Load previous items" at bounding box center [512, 178] width 64 height 9
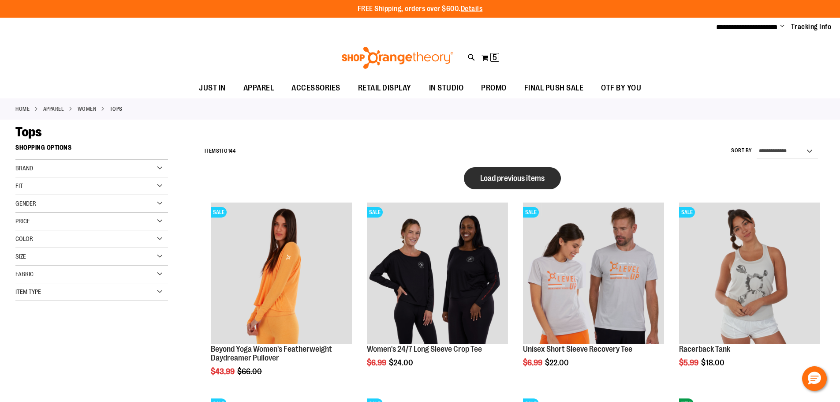
click at [512, 176] on span "Load previous items" at bounding box center [512, 178] width 64 height 9
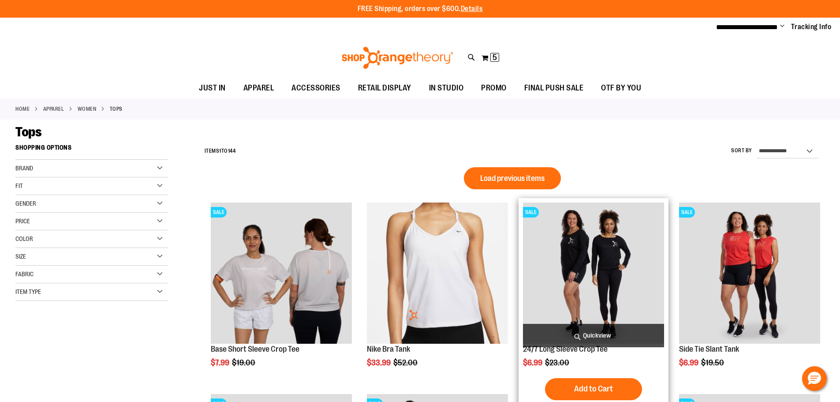
click at [545, 178] on button "Load previous items" at bounding box center [512, 178] width 97 height 22
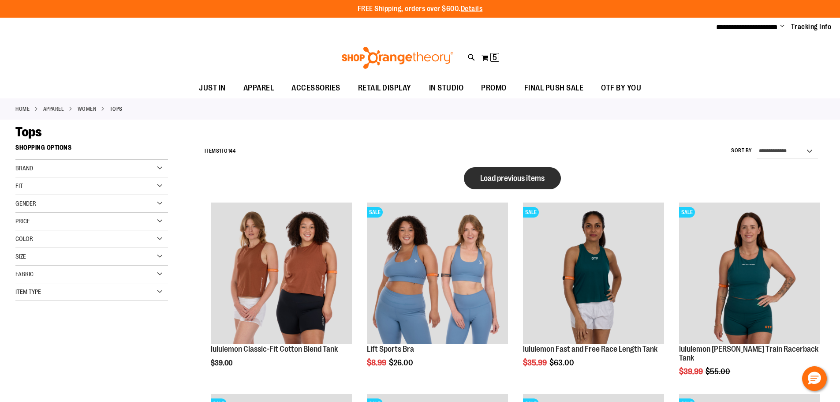
click at [534, 175] on span "Load previous items" at bounding box center [512, 178] width 64 height 9
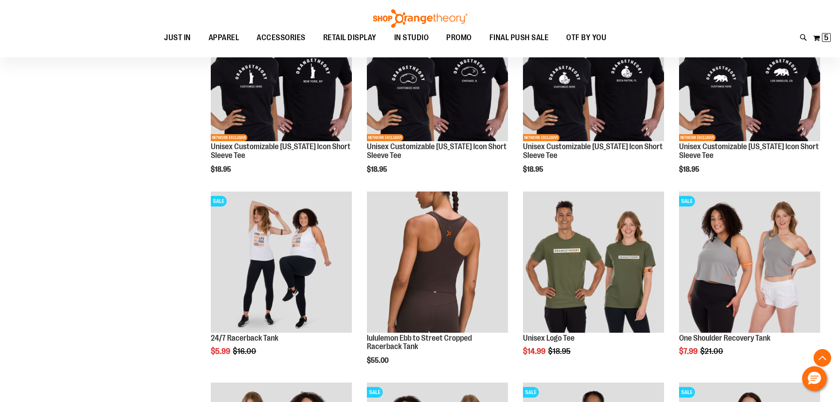
scroll to position [308, 0]
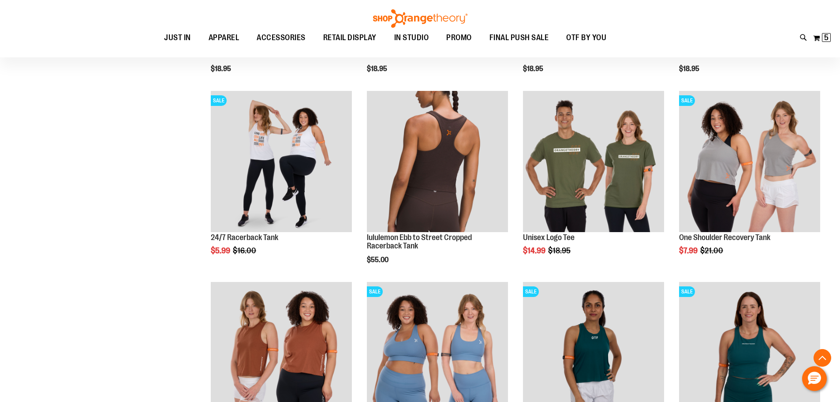
scroll to position [396, 0]
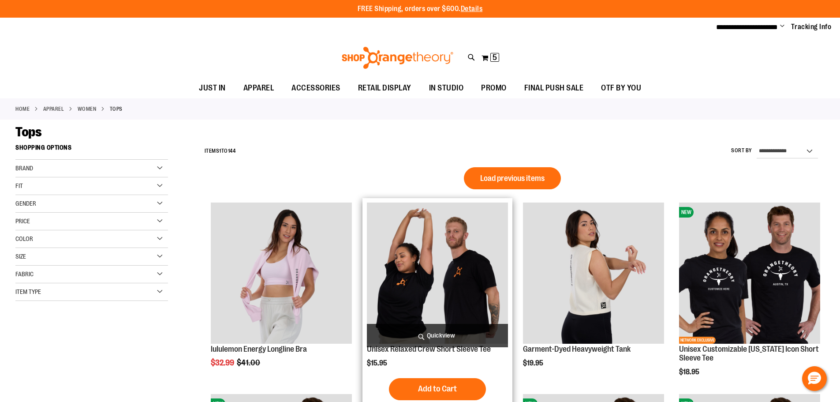
click at [414, 275] on img "product" at bounding box center [437, 272] width 141 height 141
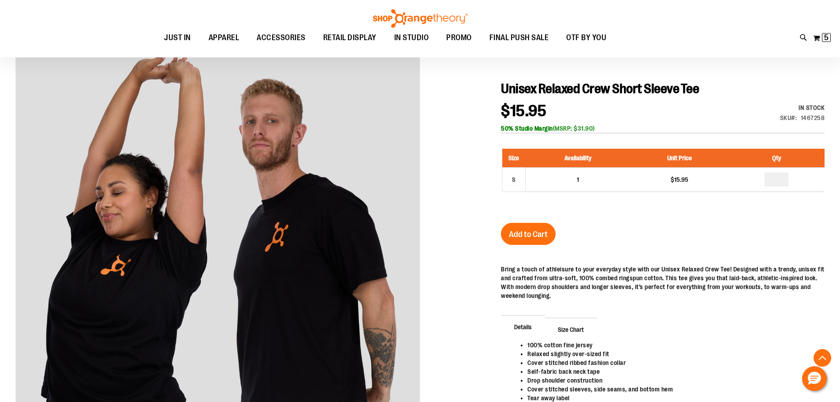
scroll to position [220, 0]
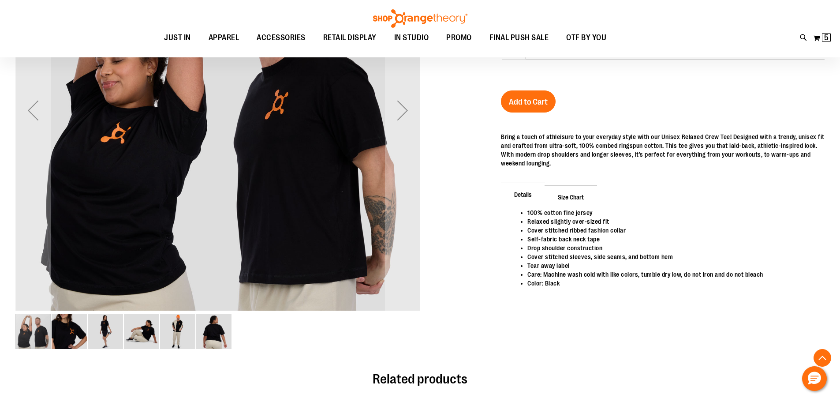
click at [211, 335] on img "image 6 of 6" at bounding box center [213, 330] width 35 height 35
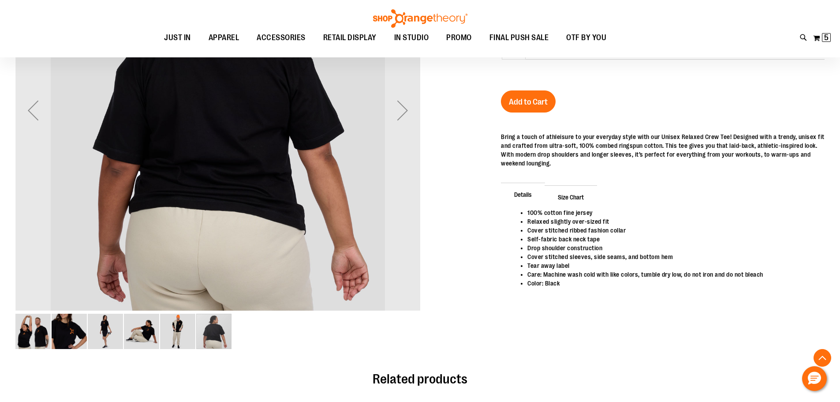
click at [171, 337] on img "image 5 of 6" at bounding box center [177, 330] width 35 height 35
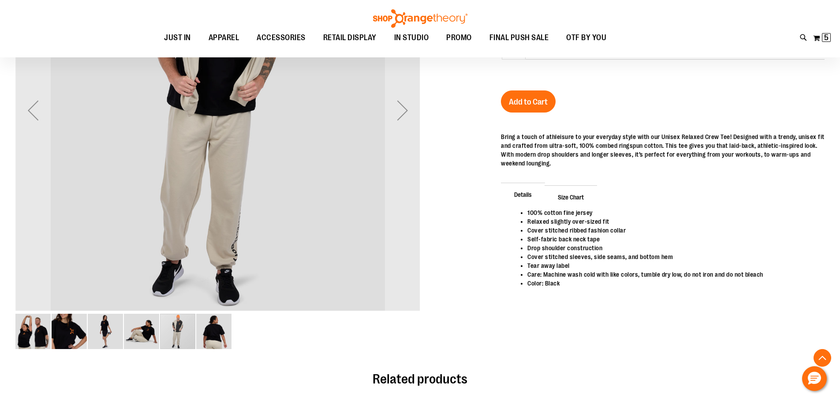
click at [131, 339] on img "image 4 of 6" at bounding box center [141, 330] width 35 height 35
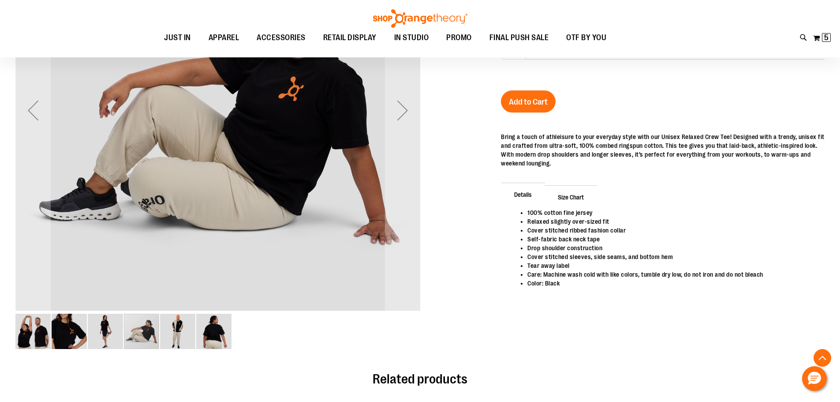
click at [120, 332] on img "image 3 of 6" at bounding box center [105, 330] width 35 height 35
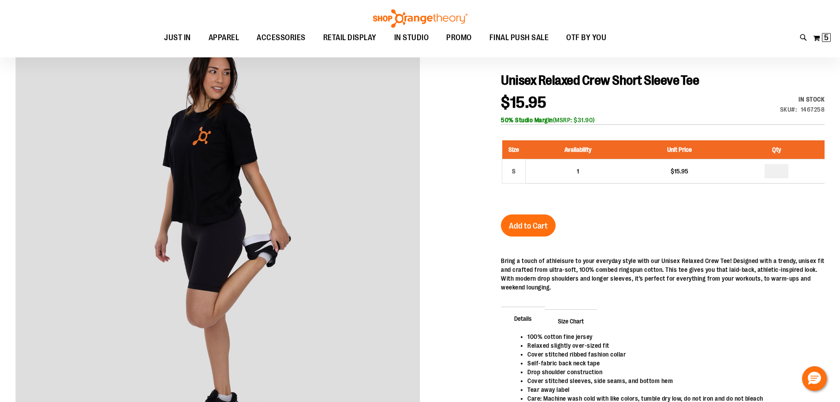
scroll to position [88, 0]
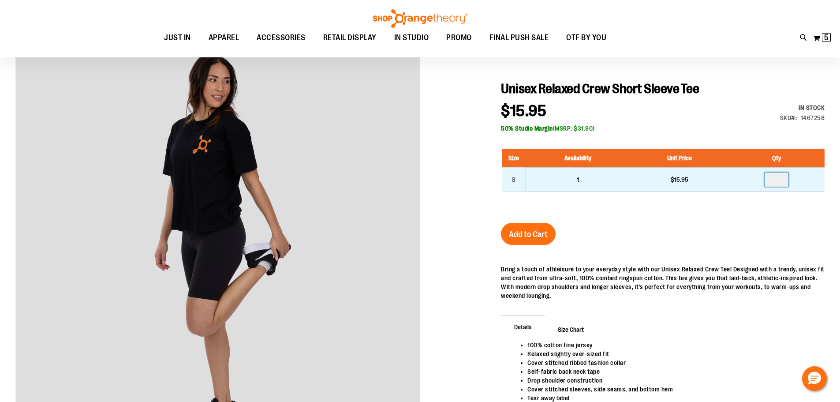
click at [780, 175] on input "number" at bounding box center [776, 179] width 24 height 14
type input "*"
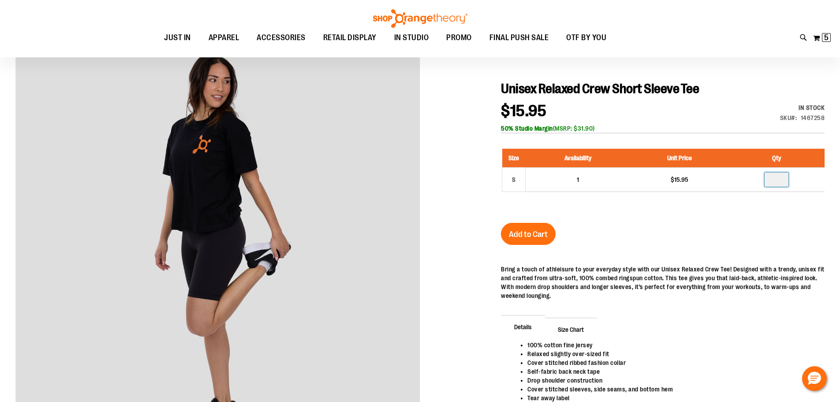
click at [654, 246] on div "Unisex Relaxed Crew Short Sleeve Tee $15.95 In stock Only %1 left SKU 1467258 5…" at bounding box center [663, 268] width 324 height 375
click at [538, 238] on span "Add to Cart" at bounding box center [528, 234] width 39 height 10
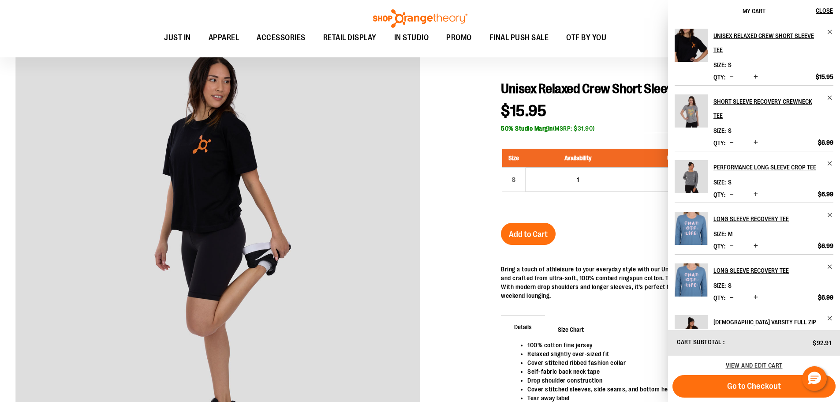
scroll to position [21, 0]
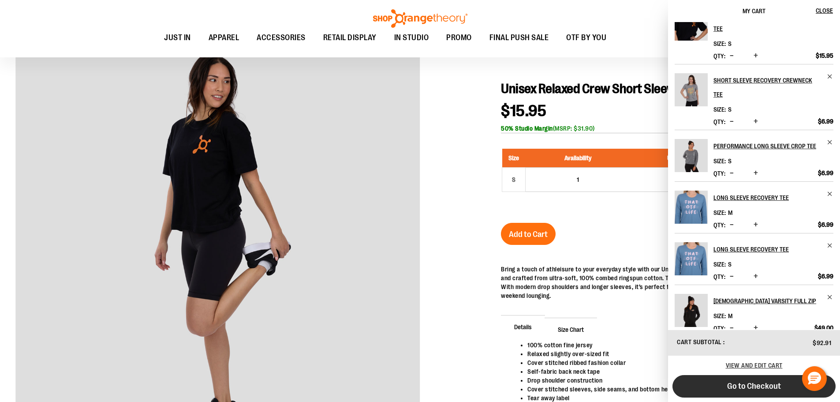
click at [767, 388] on span "Go to Checkout" at bounding box center [754, 386] width 54 height 10
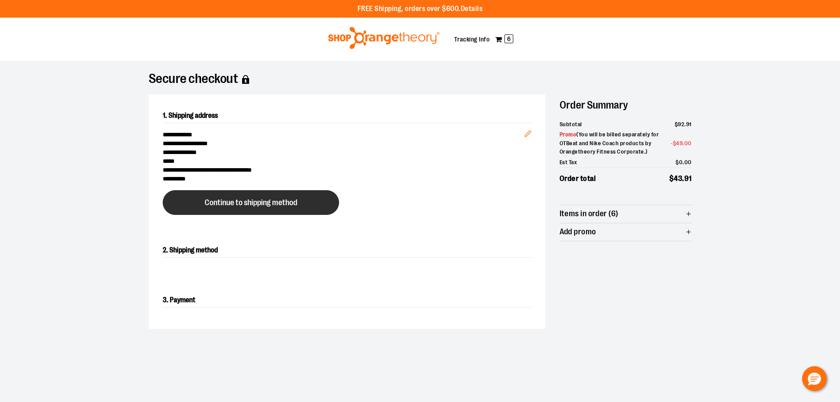
click at [253, 208] on button "Continue to shipping method" at bounding box center [251, 202] width 176 height 25
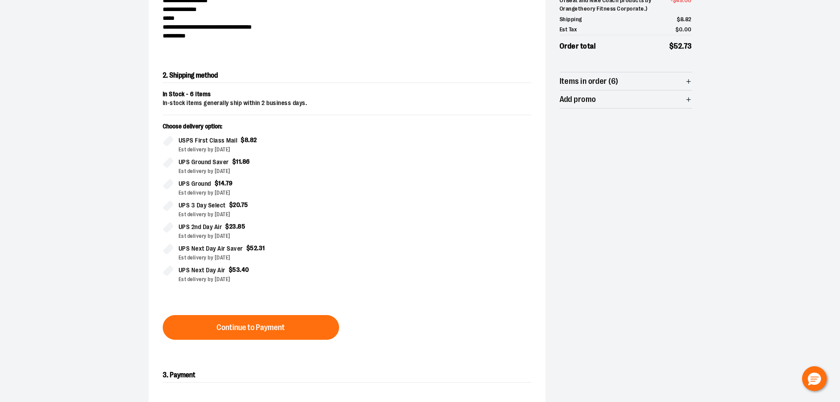
scroll to position [159, 0]
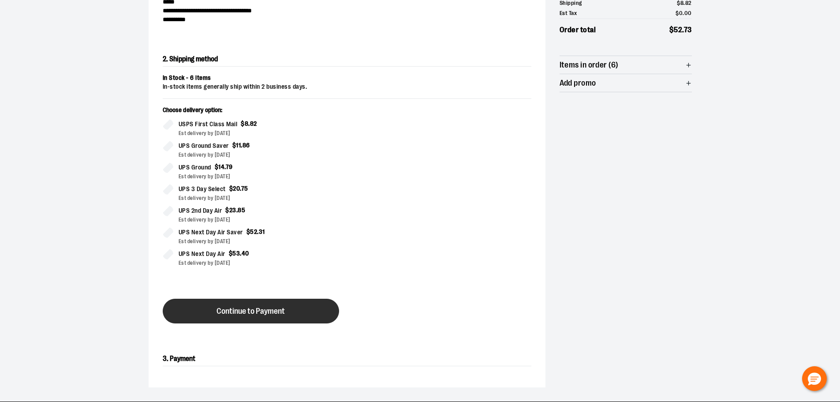
click at [247, 310] on span "Continue to Payment" at bounding box center [250, 311] width 68 height 8
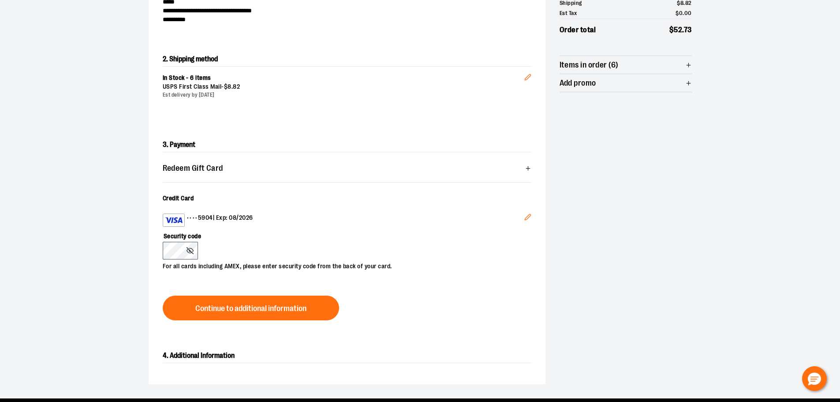
click at [527, 217] on icon "Edit" at bounding box center [527, 216] width 7 height 7
click at [222, 243] on div "Security code For all cards including AMEX, please enter security code from the…" at bounding box center [343, 249] width 360 height 44
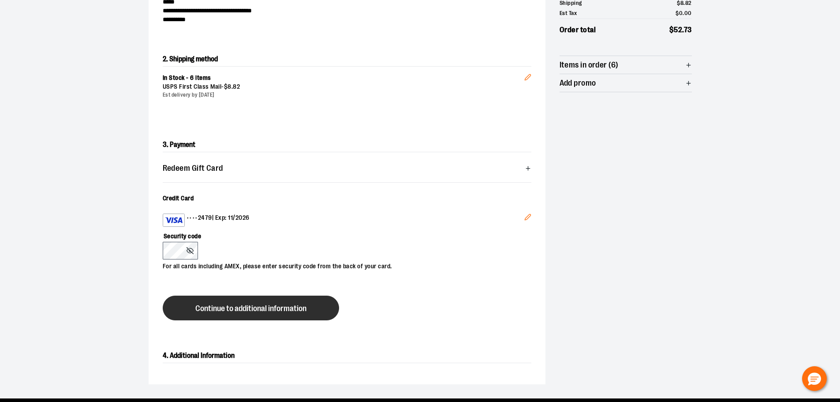
click at [240, 304] on span "Continue to additional information" at bounding box center [250, 308] width 111 height 8
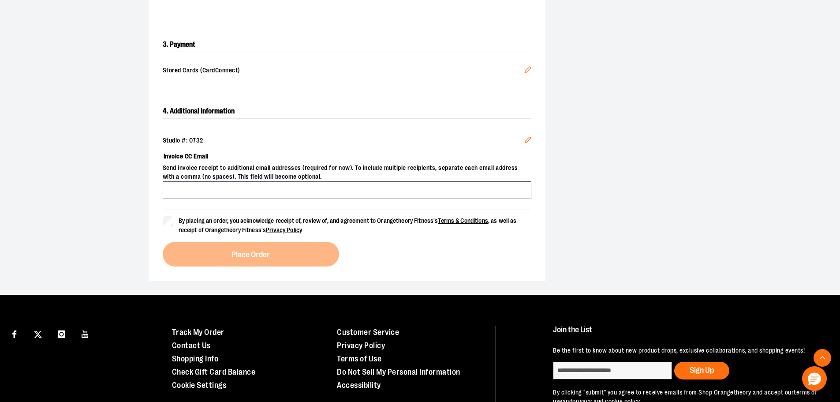
scroll to position [291, 0]
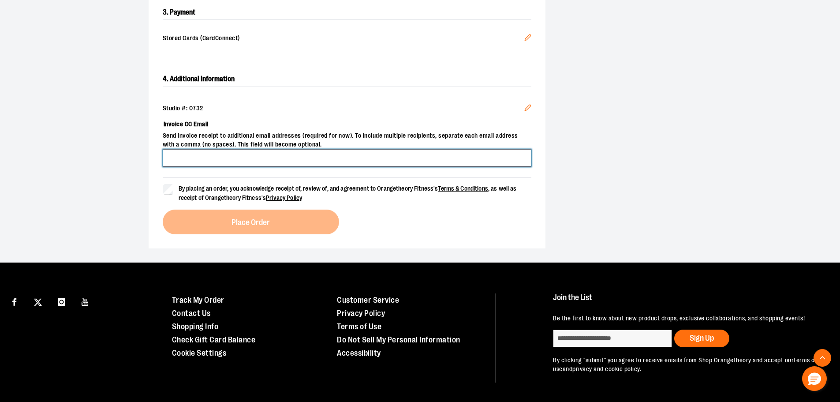
click at [193, 149] on input "Invoice CC Email" at bounding box center [347, 158] width 368 height 18
type input "**********"
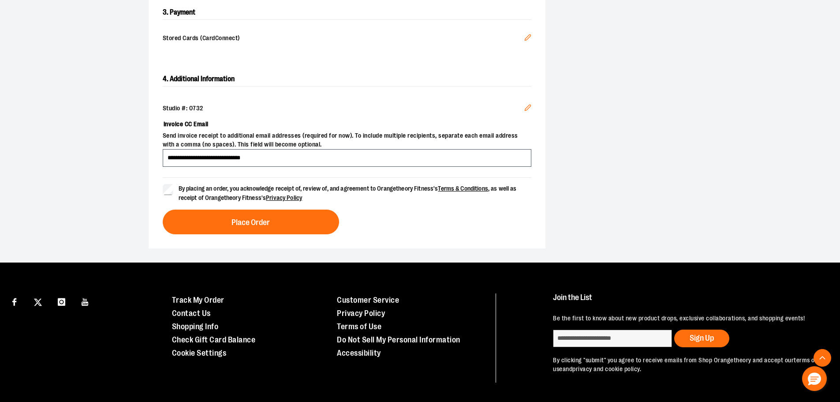
click at [260, 235] on div "**********" at bounding box center [347, 153] width 397 height 190
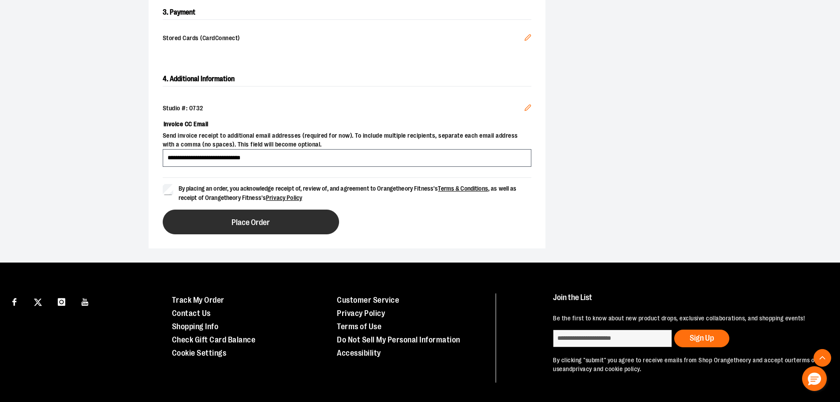
click at [257, 225] on span "Place Order" at bounding box center [250, 222] width 38 height 8
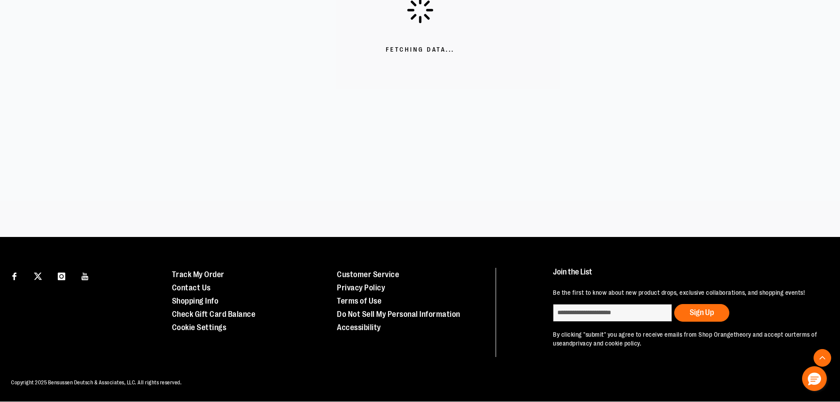
scroll to position [247, 0]
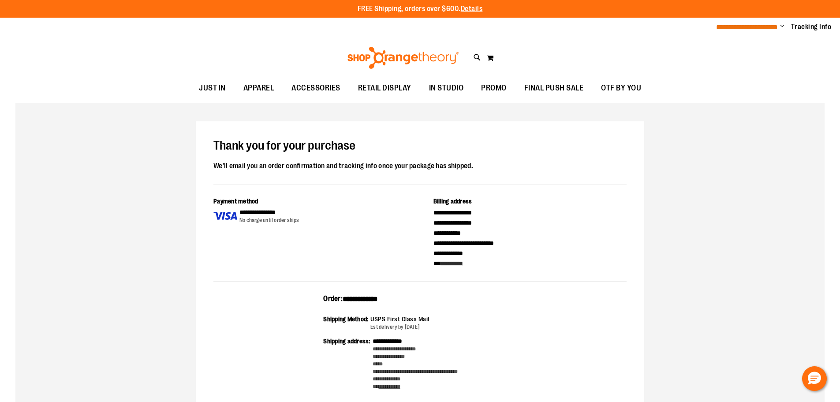
click at [775, 28] on span "**********" at bounding box center [747, 27] width 62 height 7
click at [781, 29] on span "Change" at bounding box center [782, 26] width 4 height 8
click at [755, 56] on link "Sign Out" at bounding box center [750, 59] width 77 height 17
